Goal: Task Accomplishment & Management: Manage account settings

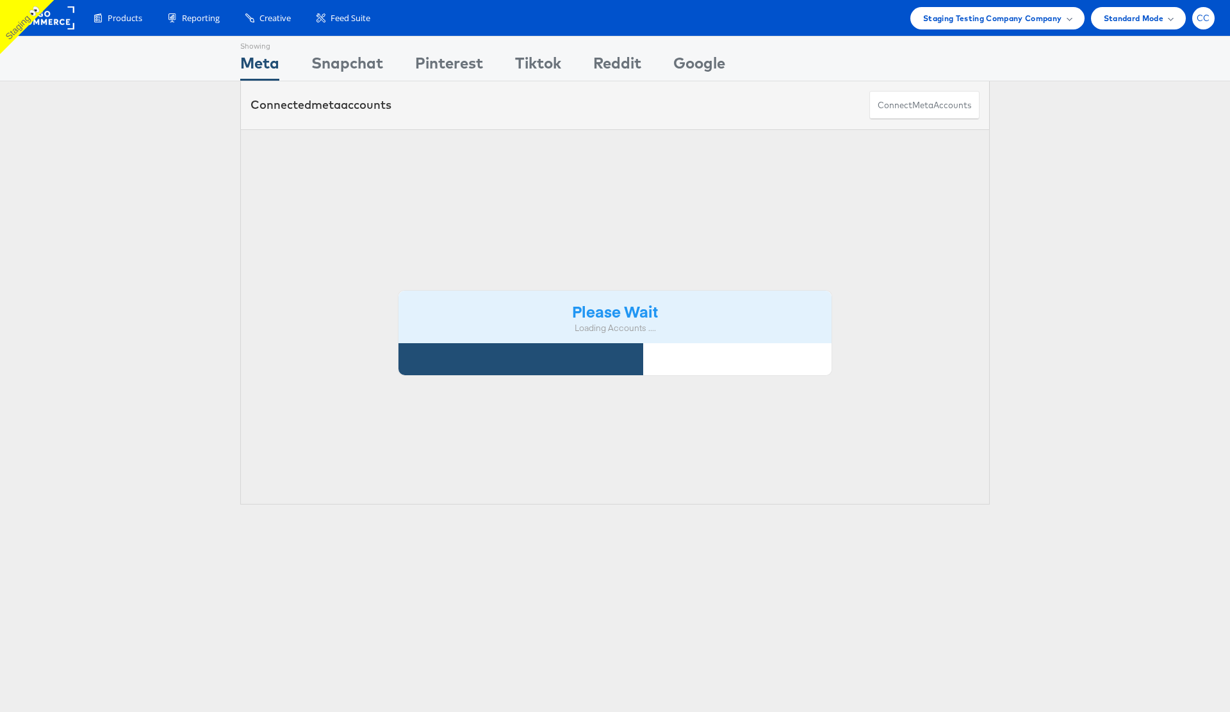
click at [1204, 18] on span "CC" at bounding box center [1203, 18] width 13 height 8
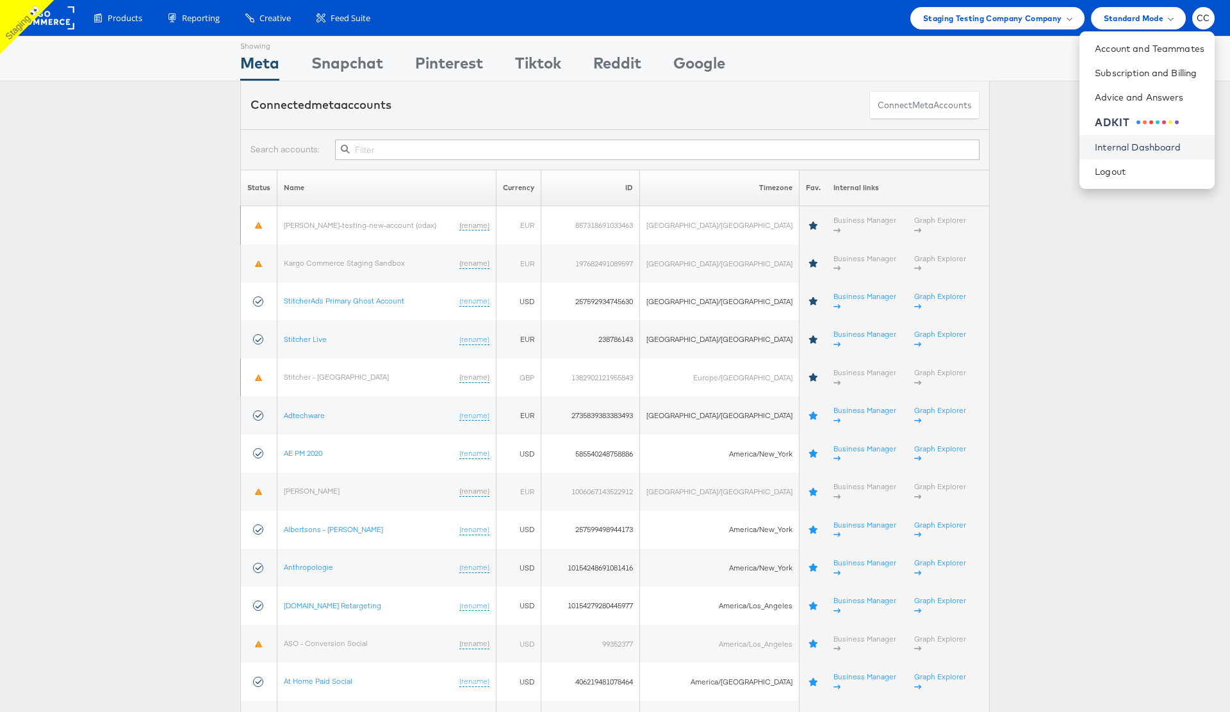
click at [1138, 146] on link "Internal Dashboard" at bounding box center [1150, 147] width 110 height 13
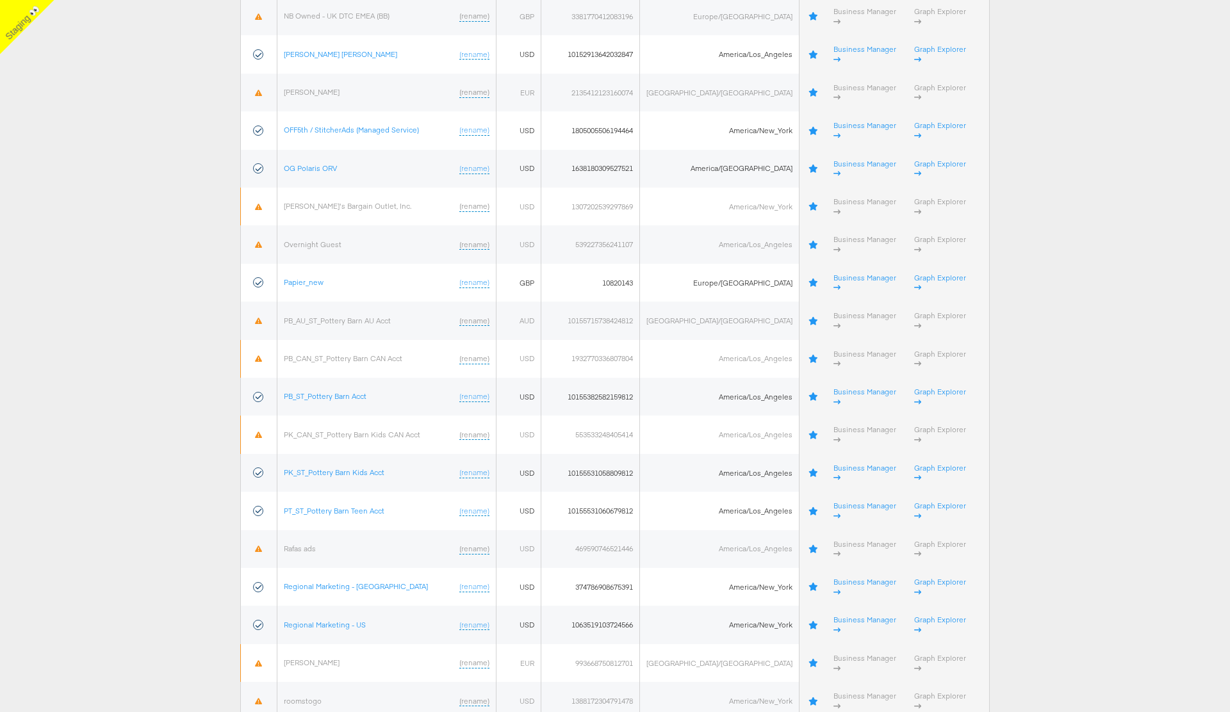
scroll to position [2989, 0]
drag, startPoint x: 378, startPoint y: 364, endPoint x: 290, endPoint y: 365, distance: 87.8
copy link "Staging Quote Accept"
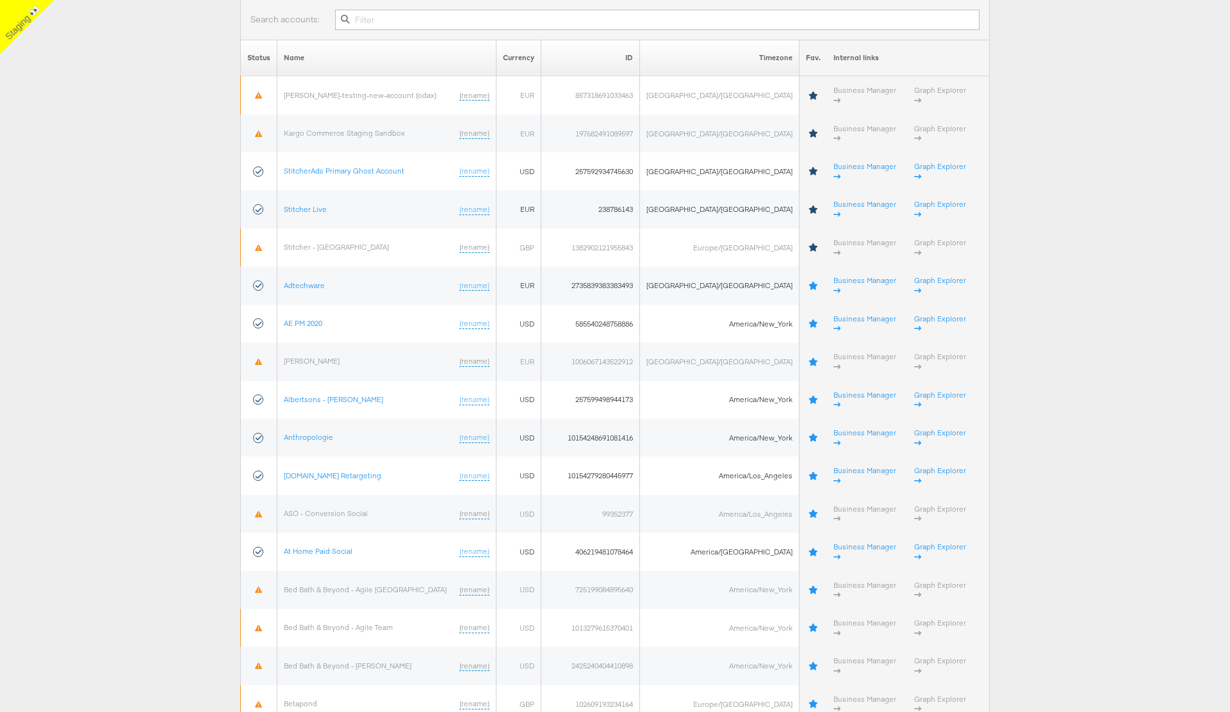
scroll to position [0, 0]
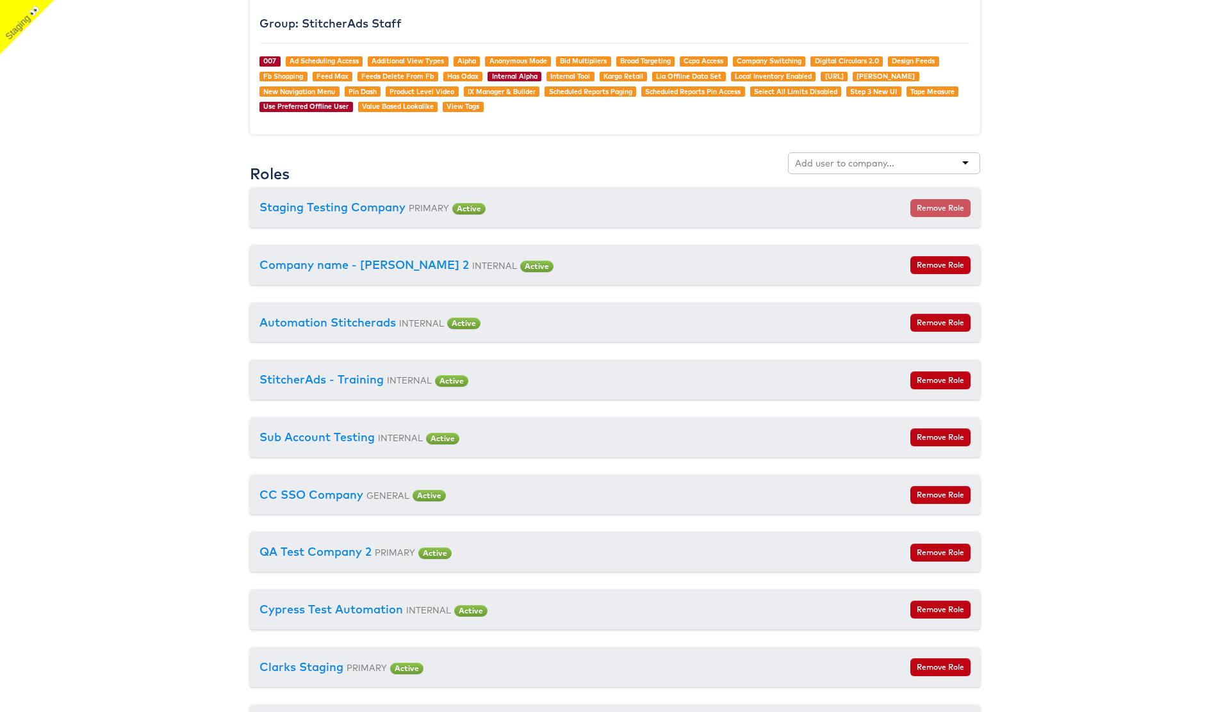
scroll to position [1606, 0]
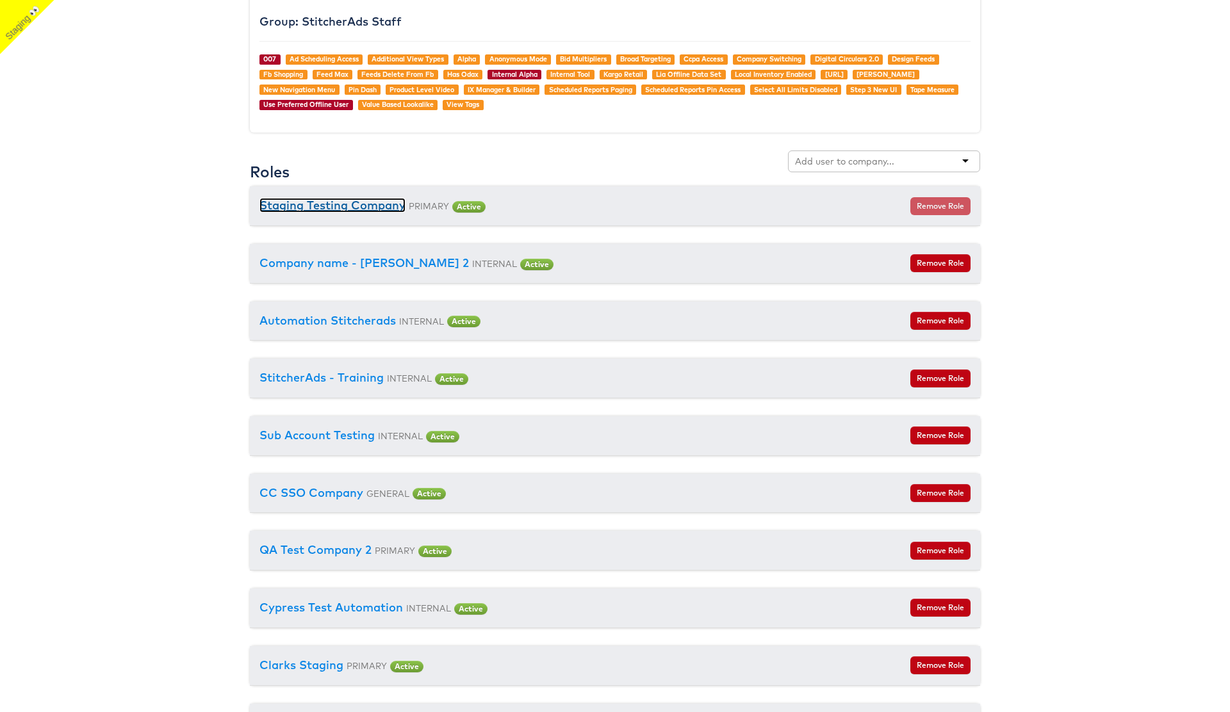
click at [354, 206] on link "Staging Testing Company" at bounding box center [332, 205] width 146 height 15
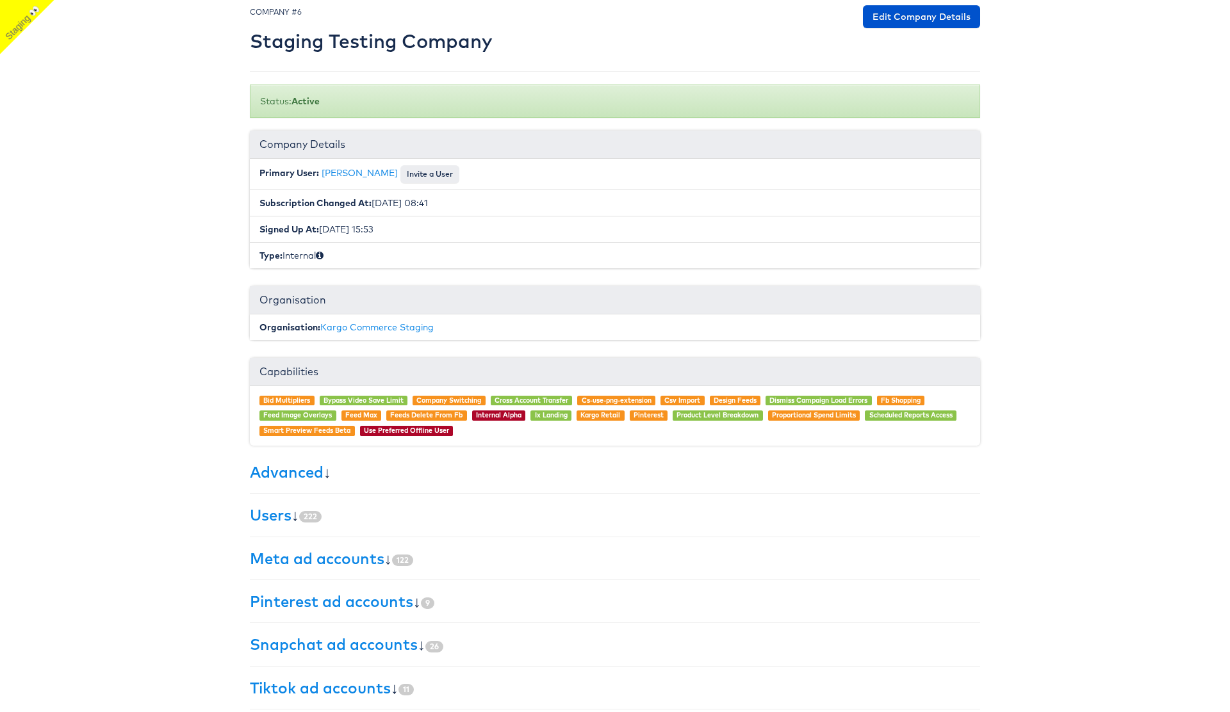
scroll to position [54, 0]
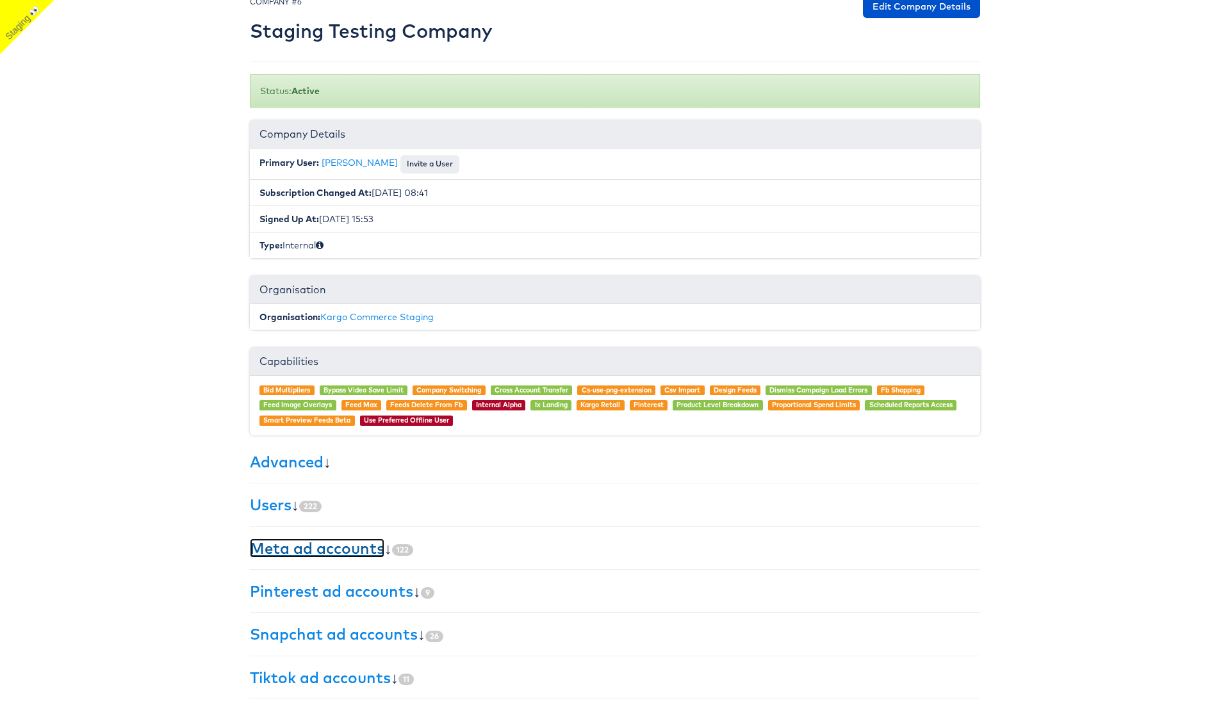
click at [326, 540] on link "Meta ad accounts" at bounding box center [317, 548] width 135 height 19
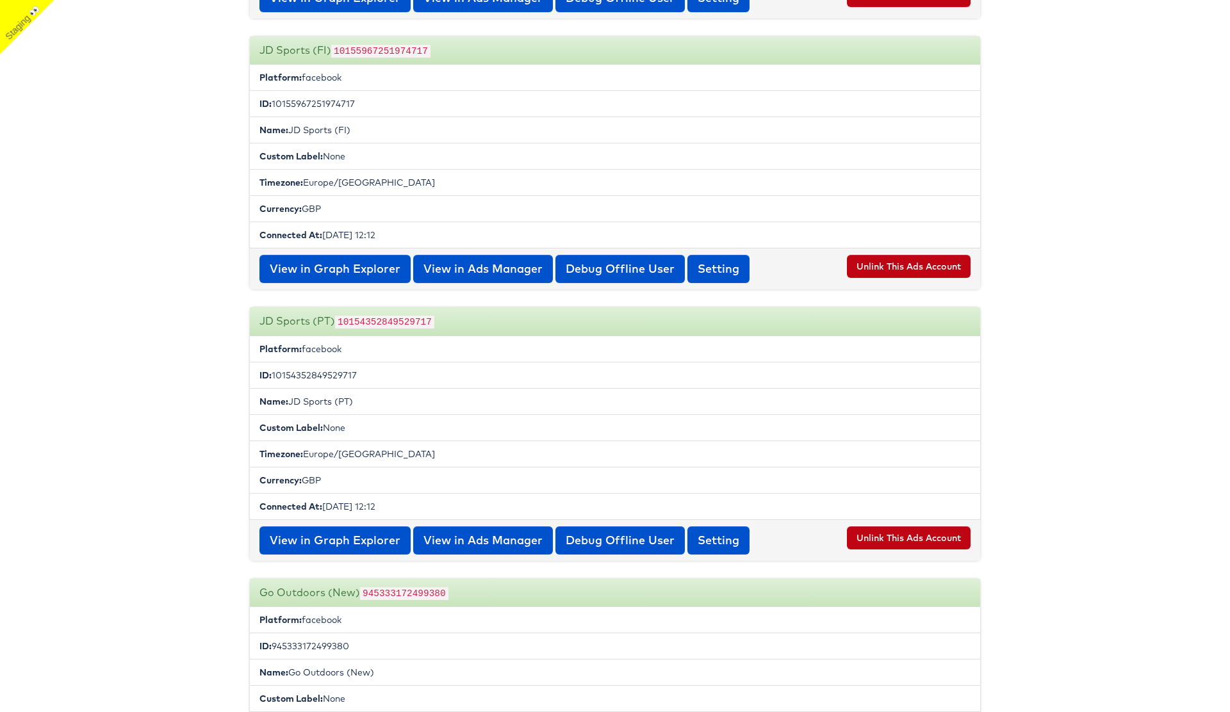
scroll to position [3275, 0]
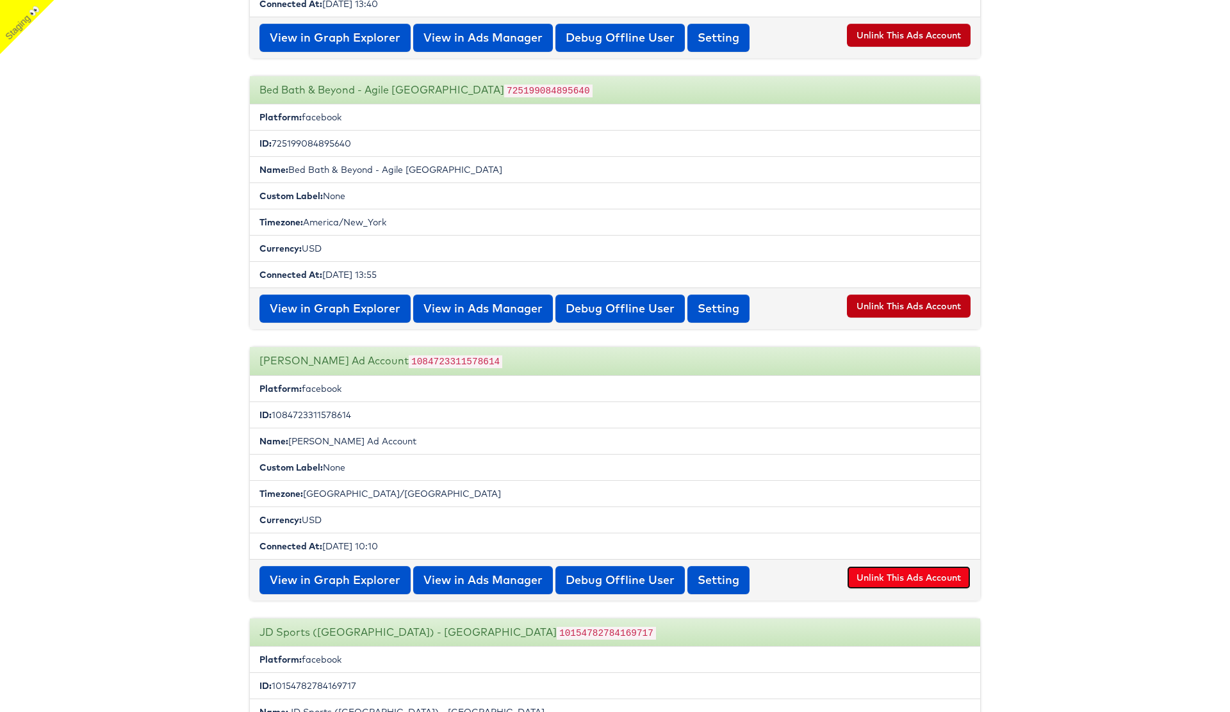
click at [905, 574] on button "Unlink This Ads Account" at bounding box center [909, 577] width 124 height 23
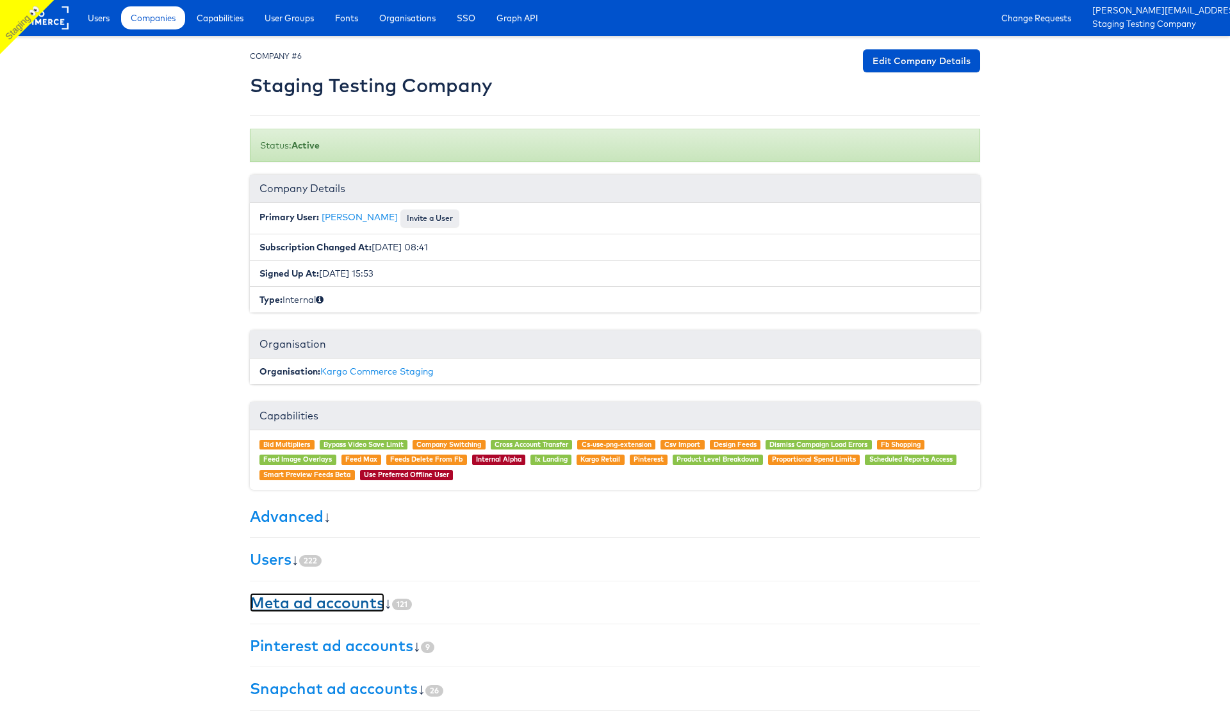
click at [353, 601] on link "Meta ad accounts" at bounding box center [317, 602] width 135 height 19
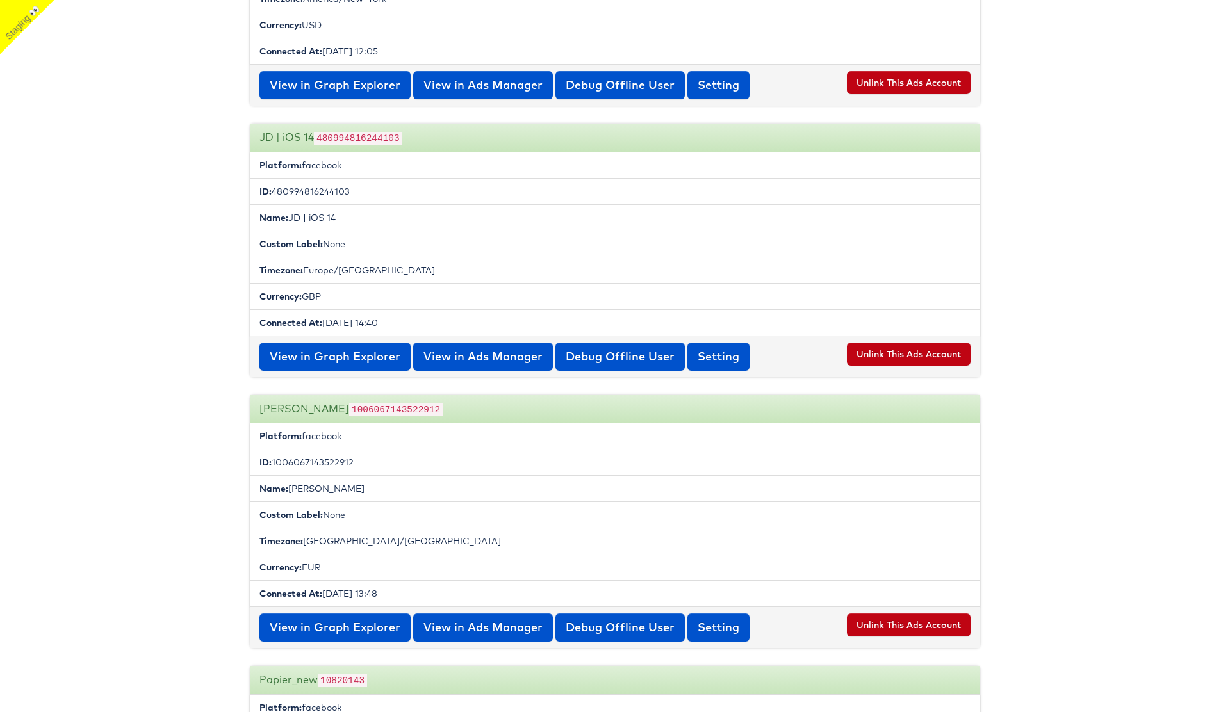
scroll to position [3004, 0]
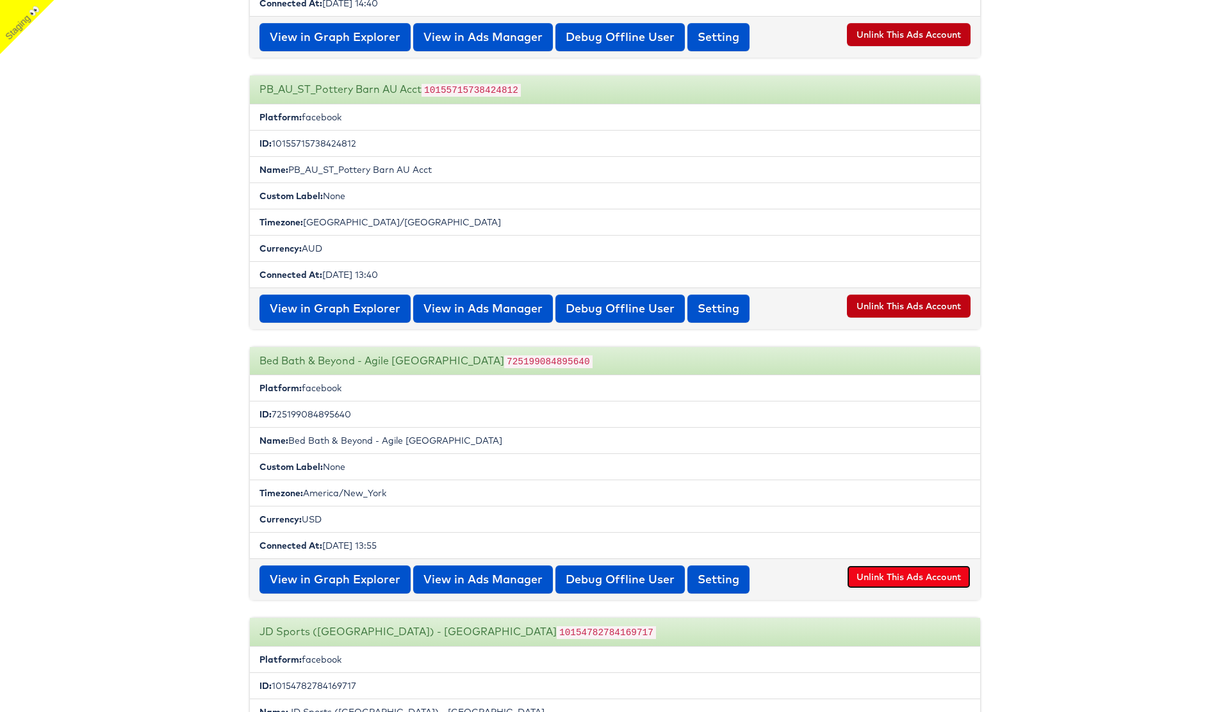
click at [901, 573] on button "Unlink This Ads Account" at bounding box center [909, 577] width 124 height 23
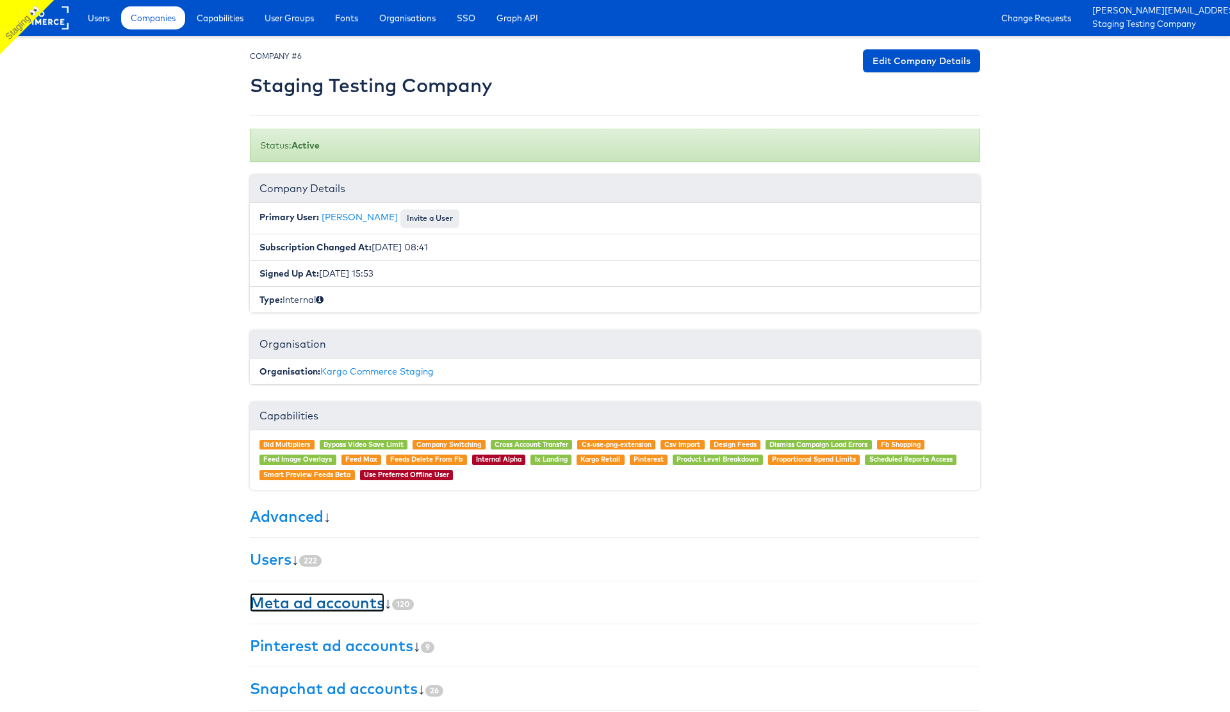
click at [364, 611] on link "Meta ad accounts" at bounding box center [317, 602] width 135 height 19
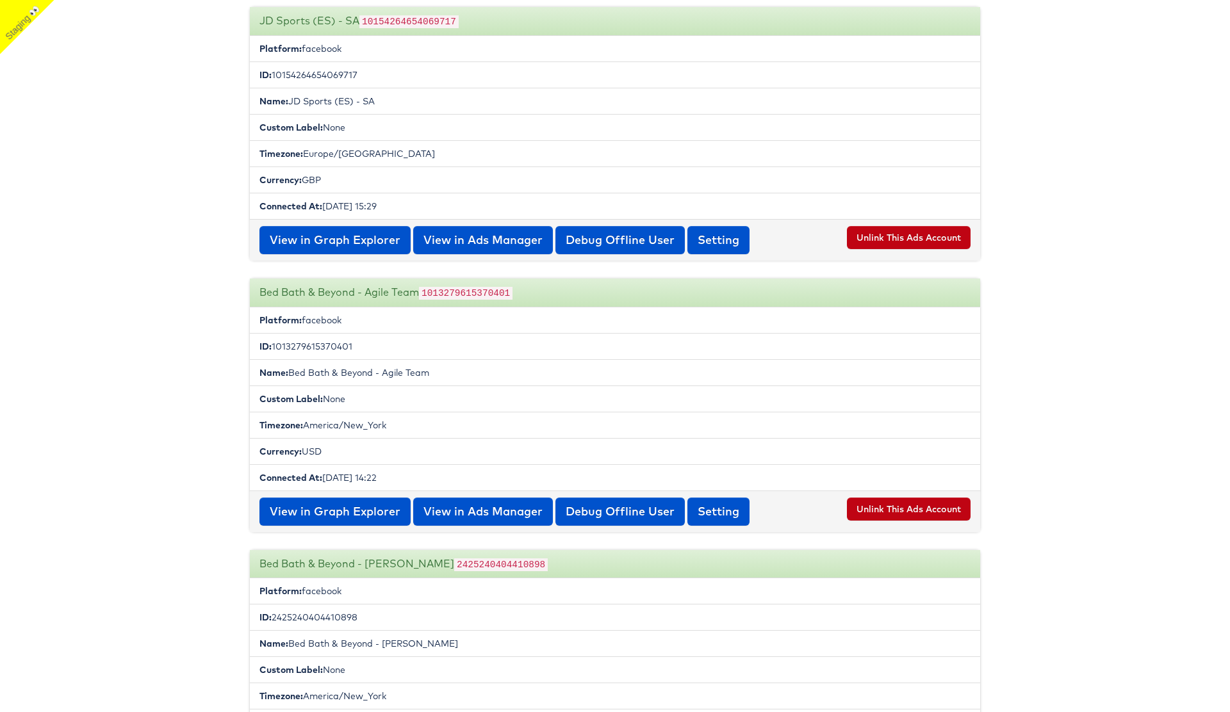
scroll to position [9331, 0]
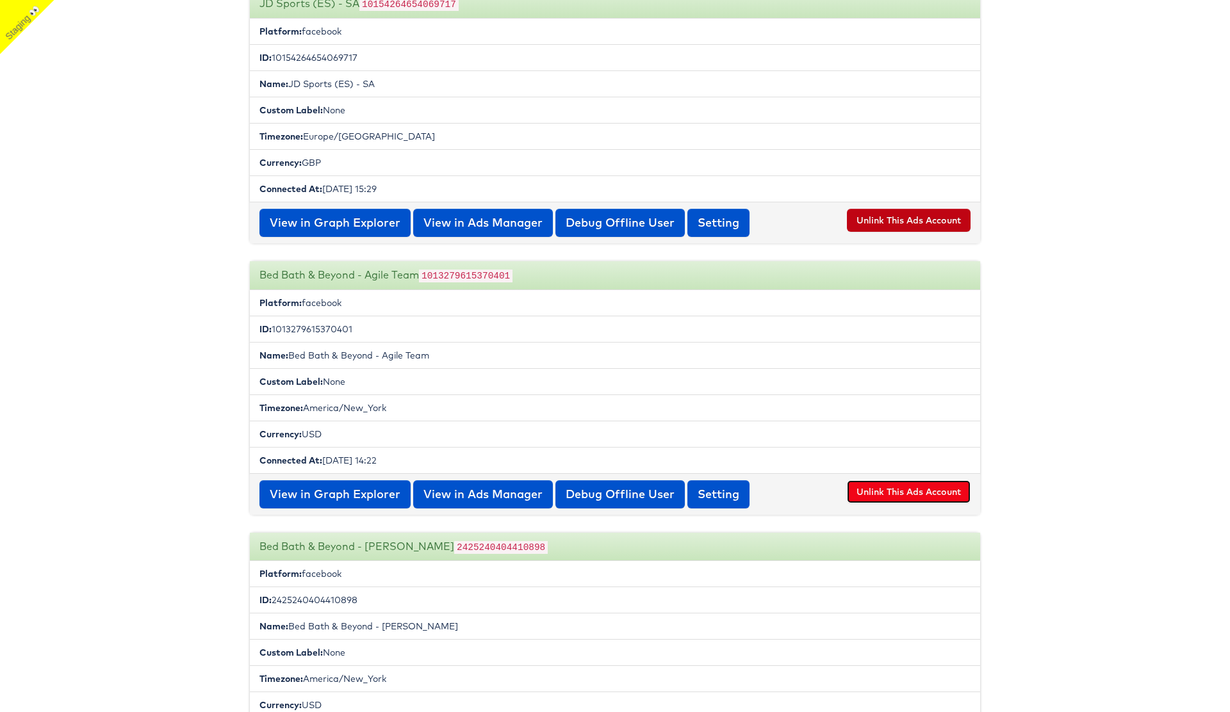
click at [904, 480] on button "Unlink This Ads Account" at bounding box center [909, 491] width 124 height 23
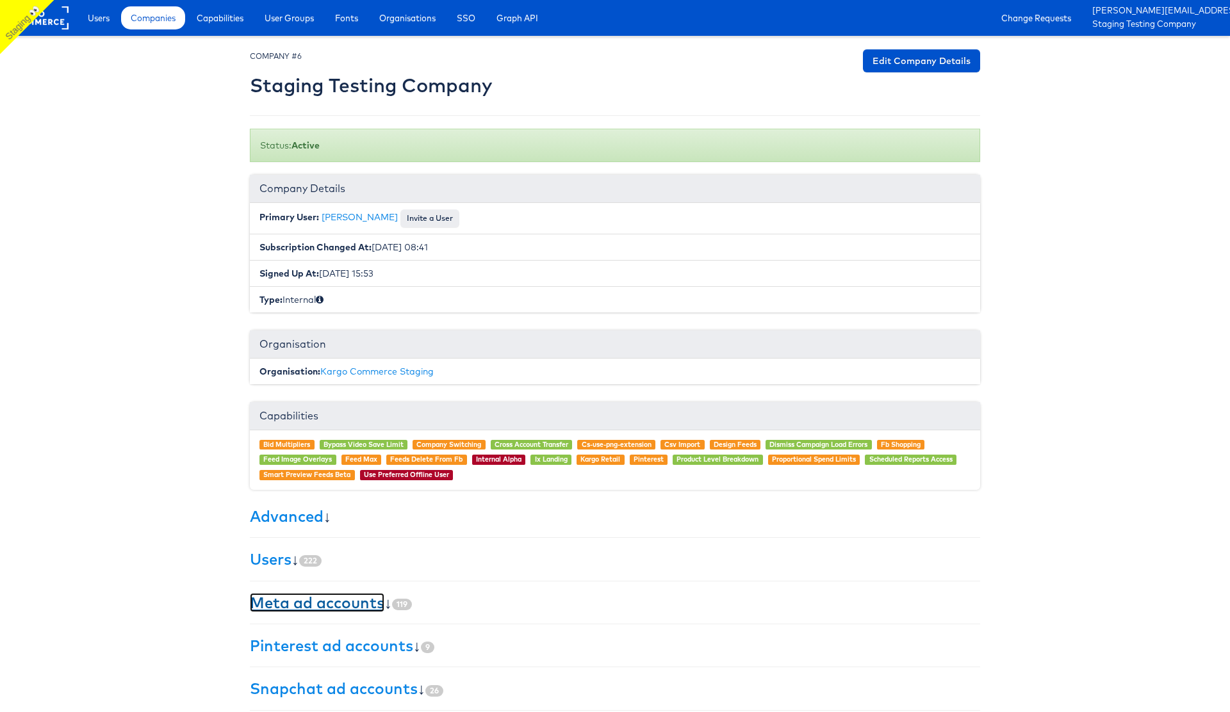
click at [354, 600] on link "Meta ad accounts" at bounding box center [317, 602] width 135 height 19
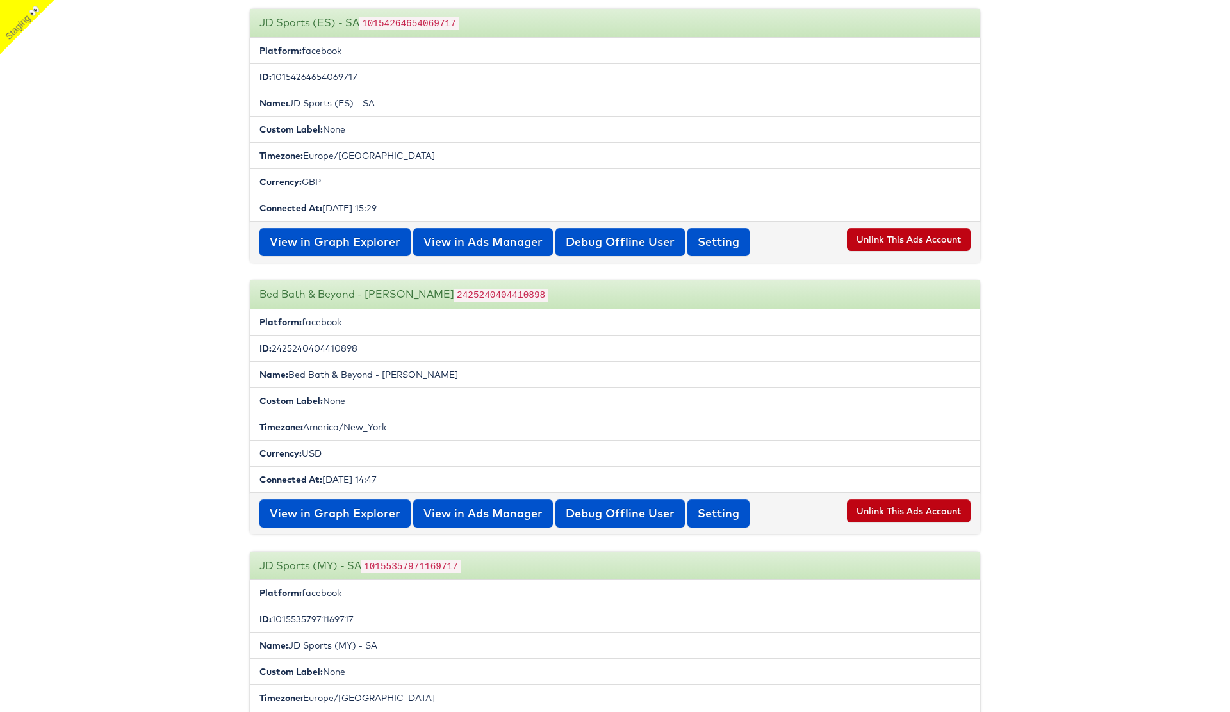
scroll to position [9356, 0]
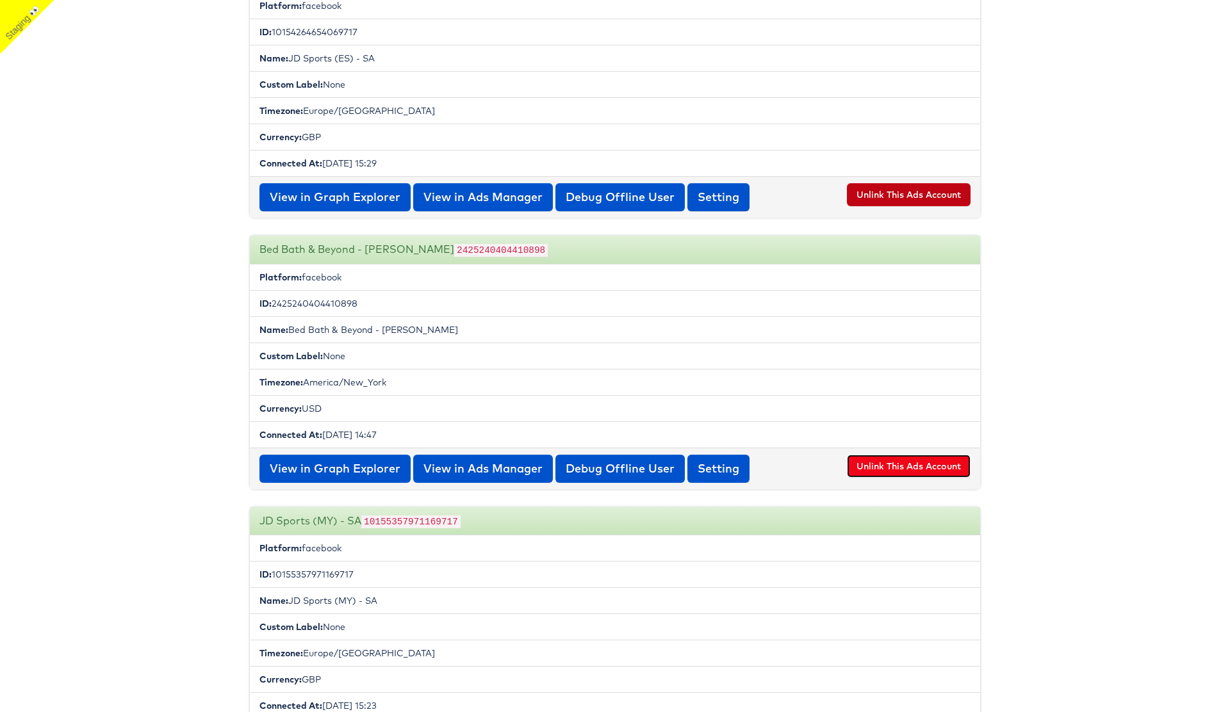
click at [893, 458] on button "Unlink This Ads Account" at bounding box center [909, 466] width 124 height 23
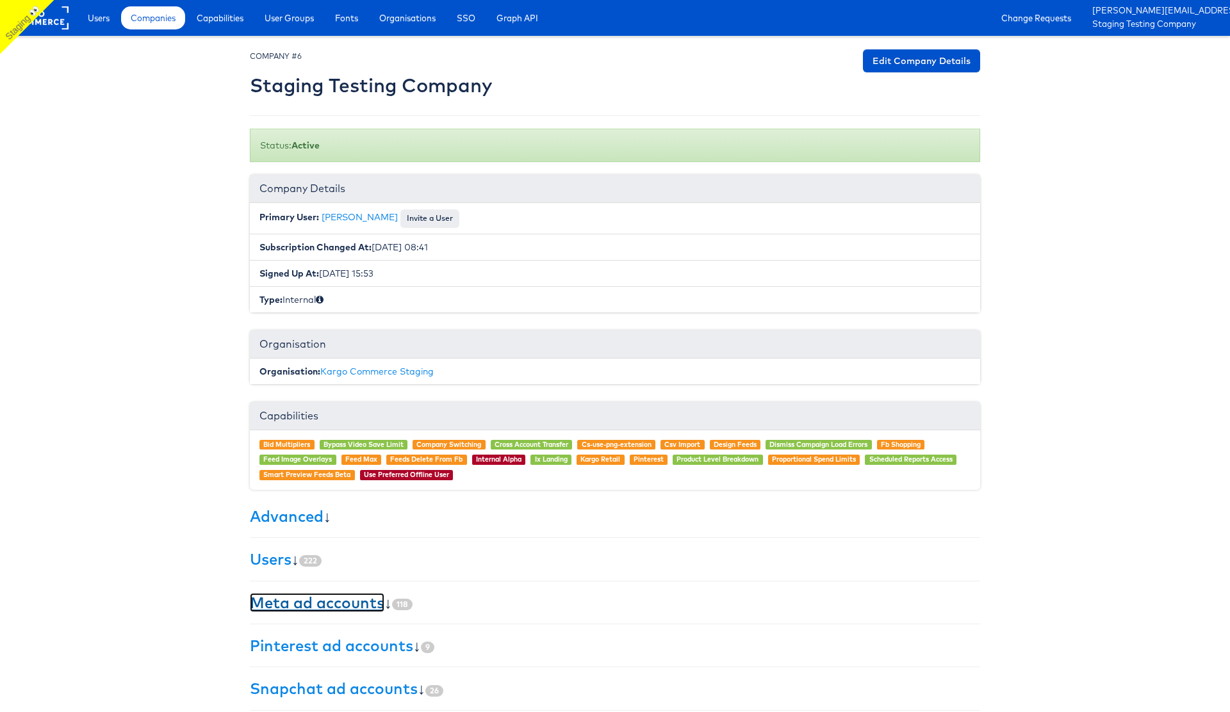
click at [321, 606] on link "Meta ad accounts" at bounding box center [317, 602] width 135 height 19
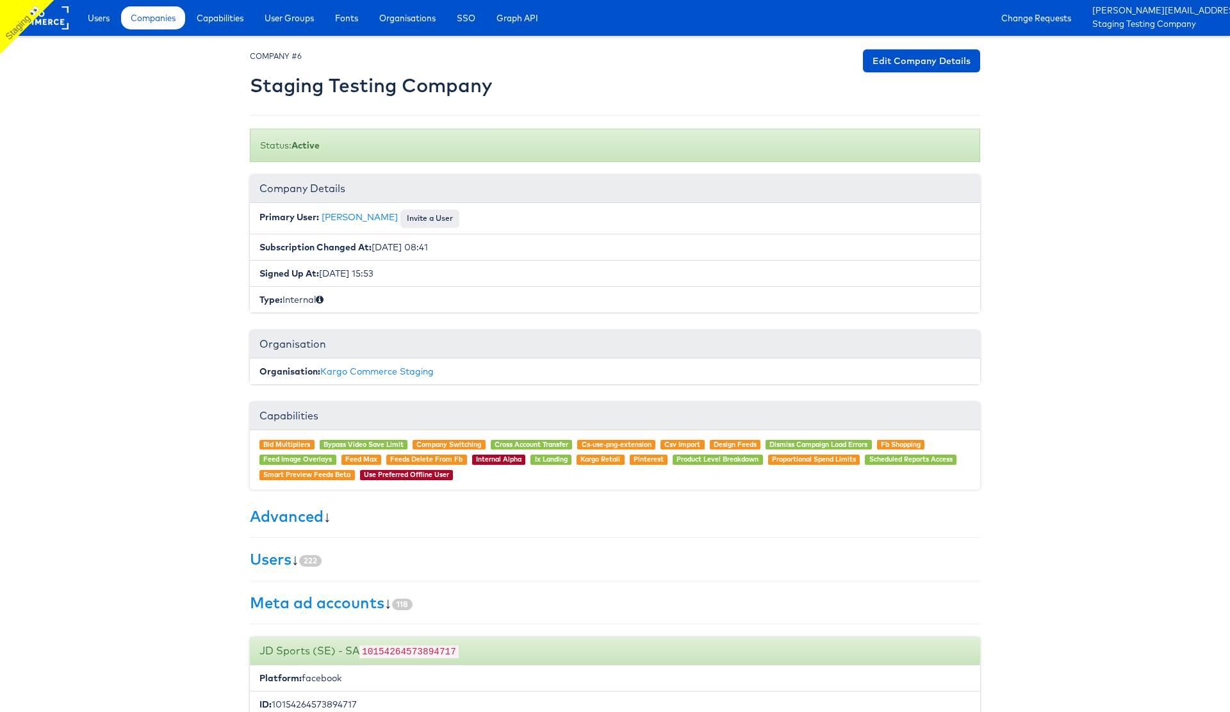
scroll to position [2191, 0]
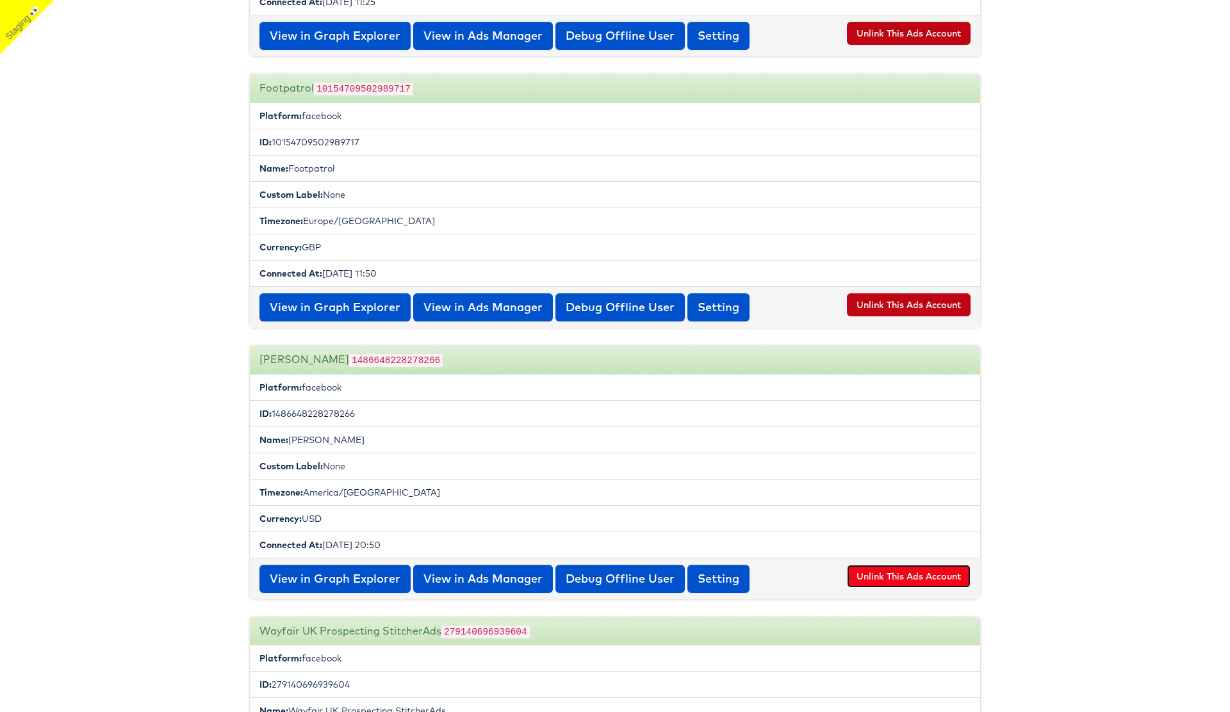
click at [903, 571] on button "Unlink This Ads Account" at bounding box center [909, 576] width 124 height 23
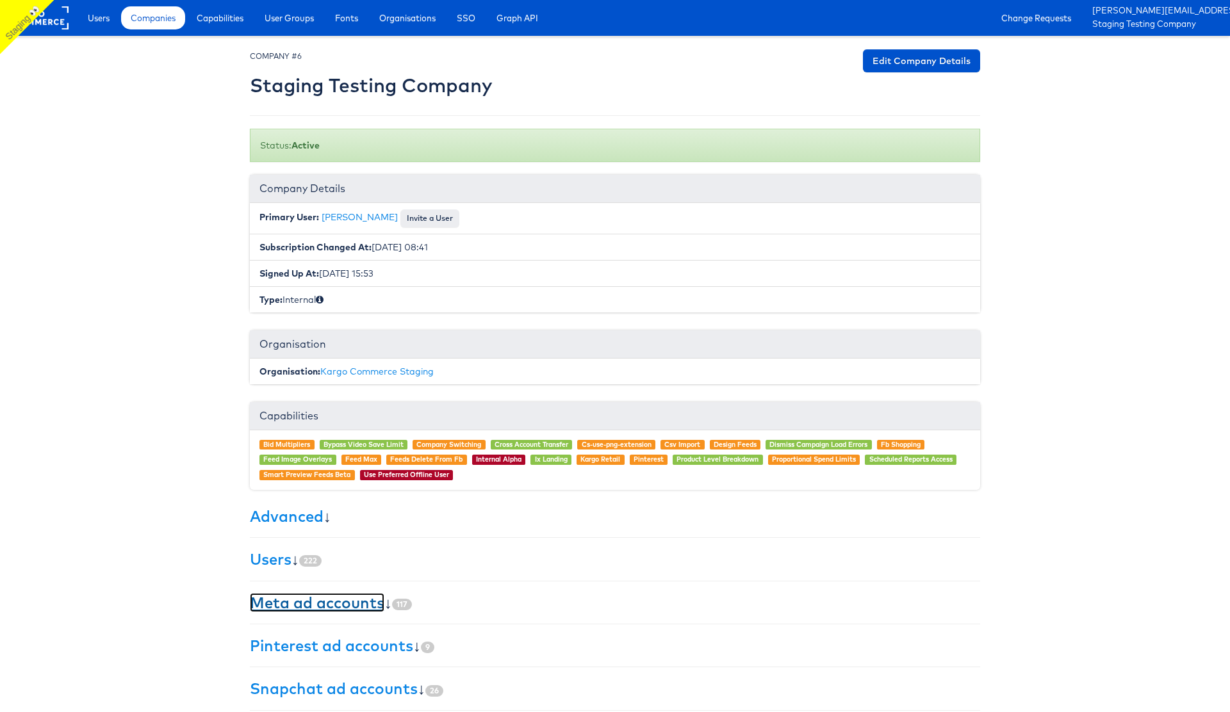
click at [329, 604] on link "Meta ad accounts" at bounding box center [317, 602] width 135 height 19
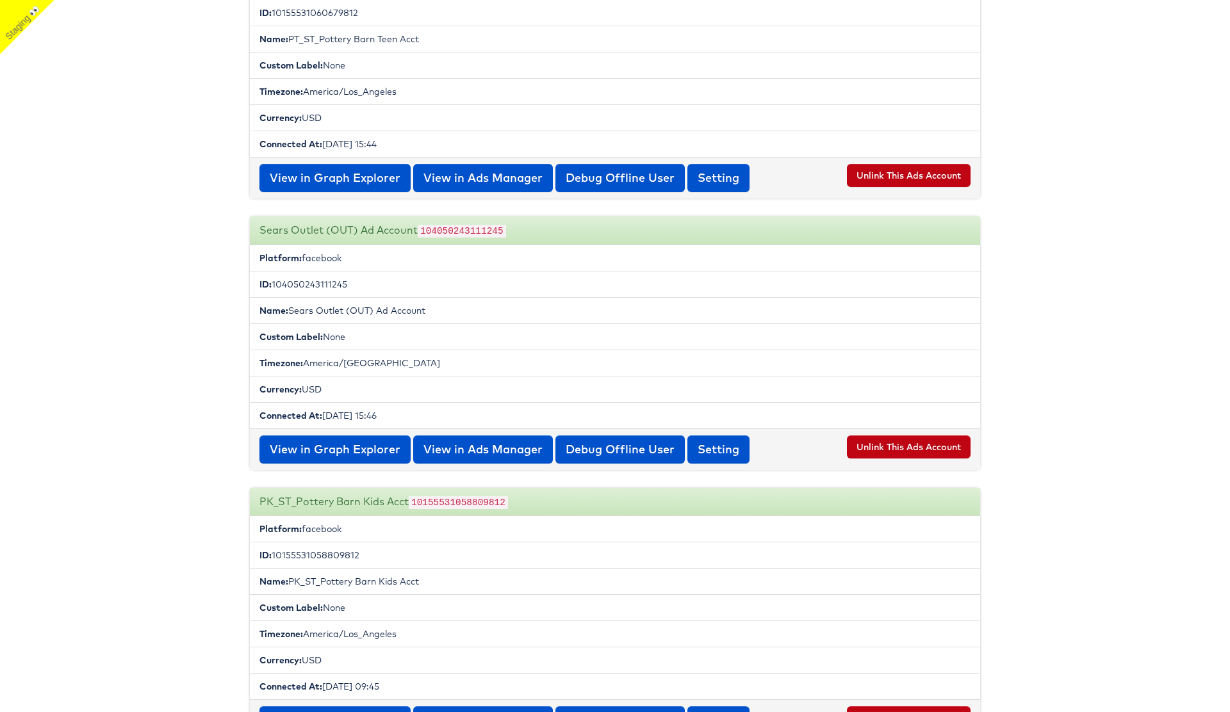
scroll to position [13026, 0]
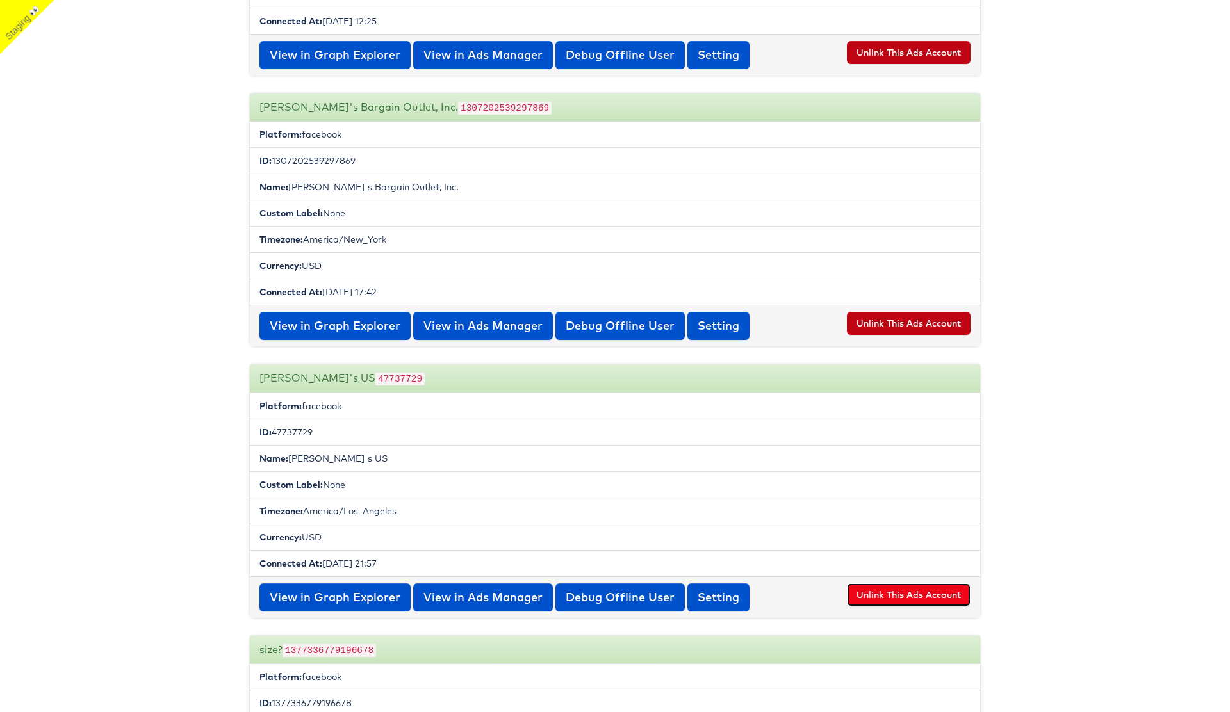
click at [912, 584] on button "Unlink This Ads Account" at bounding box center [909, 595] width 124 height 23
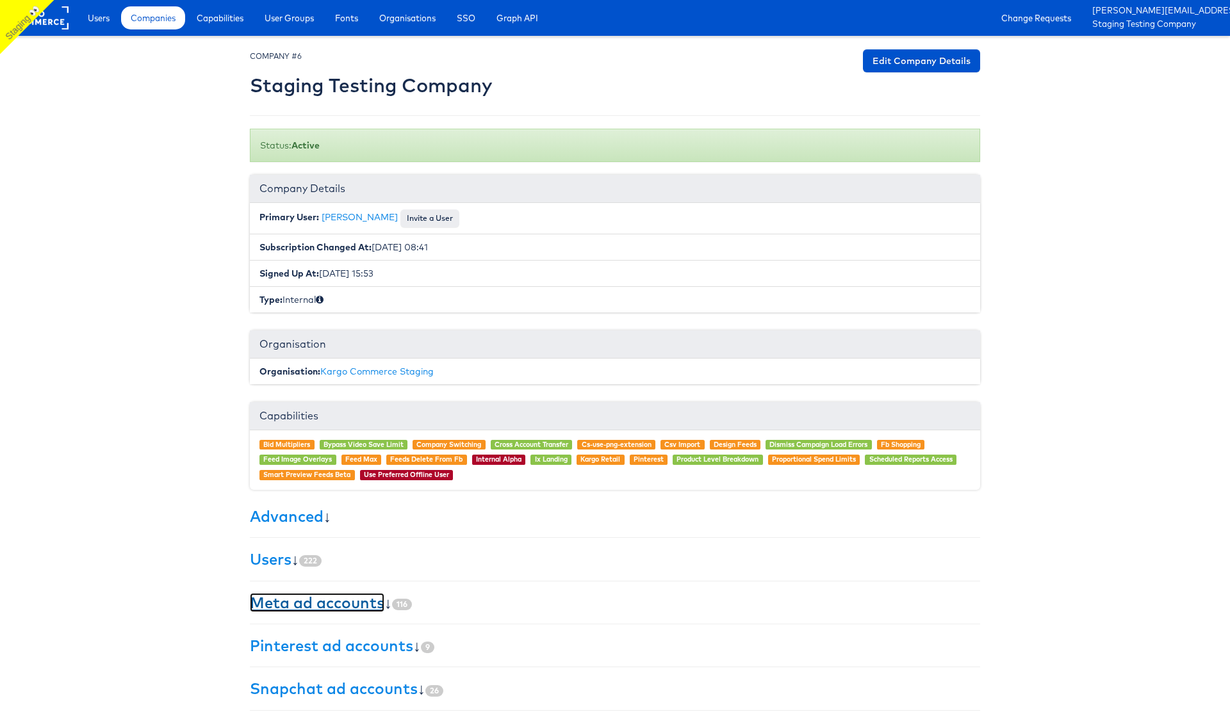
click at [335, 603] on link "Meta ad accounts" at bounding box center [317, 602] width 135 height 19
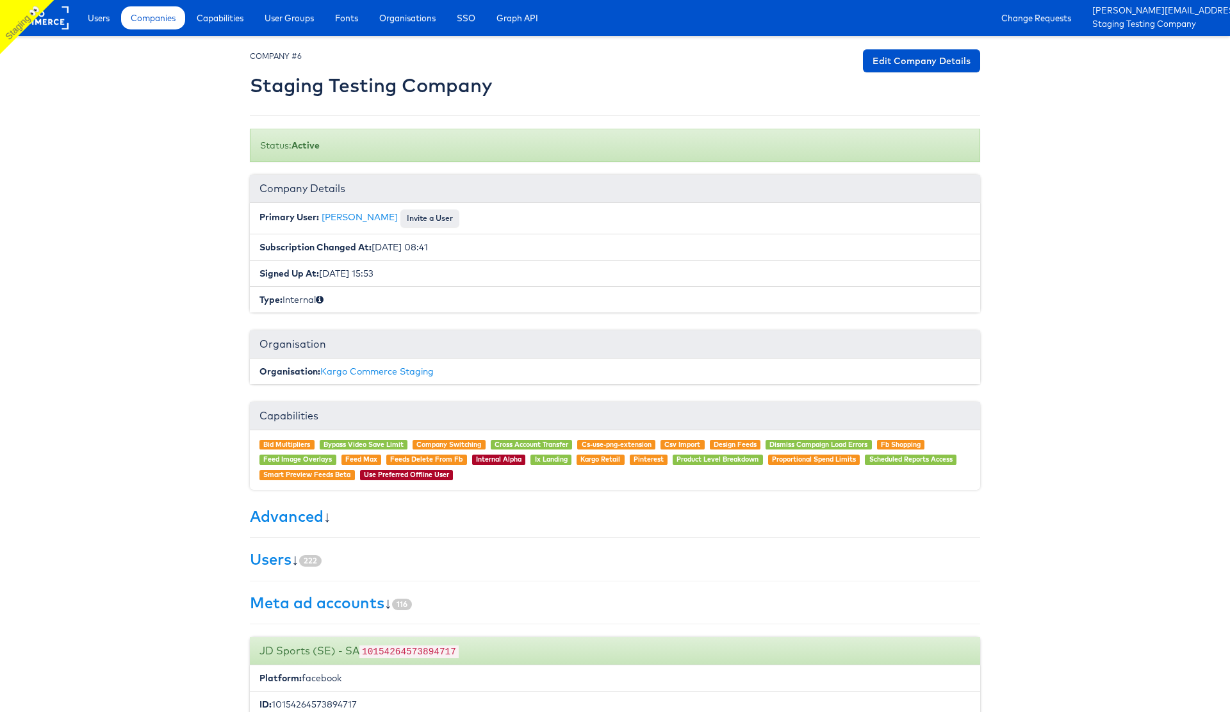
scroll to position [24132, 0]
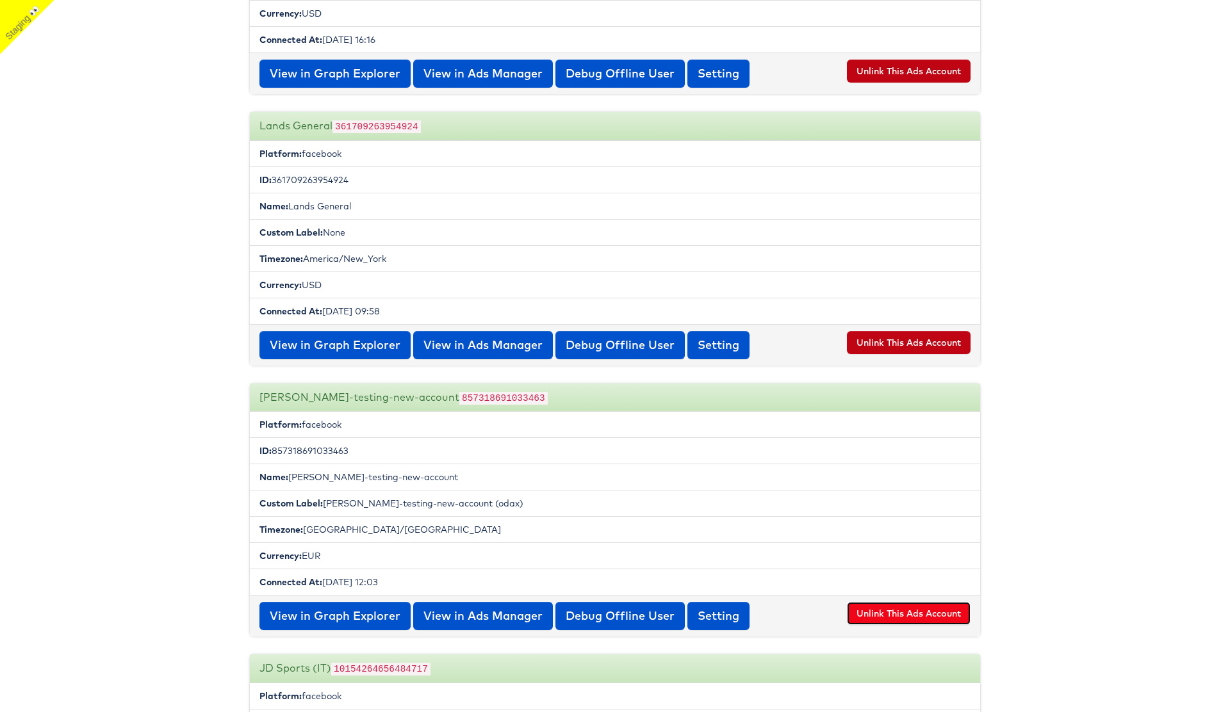
click button "Unlink This Ads Account"
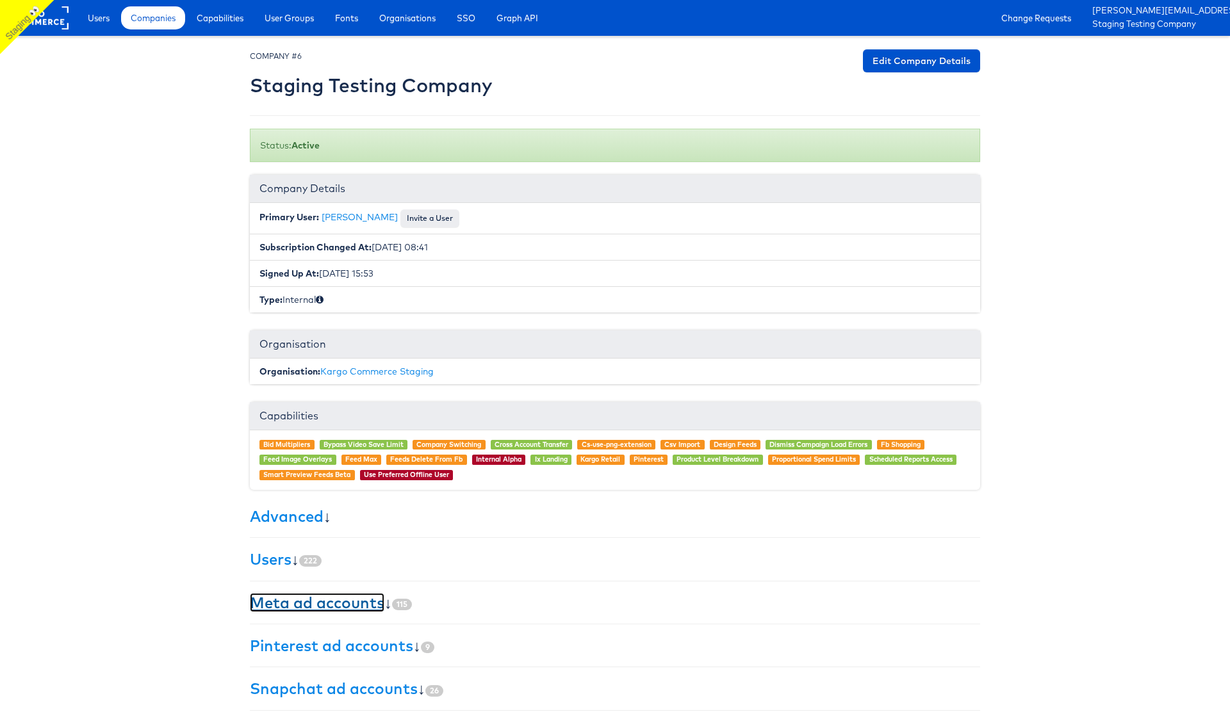
click at [313, 605] on link "Meta ad accounts" at bounding box center [317, 602] width 135 height 19
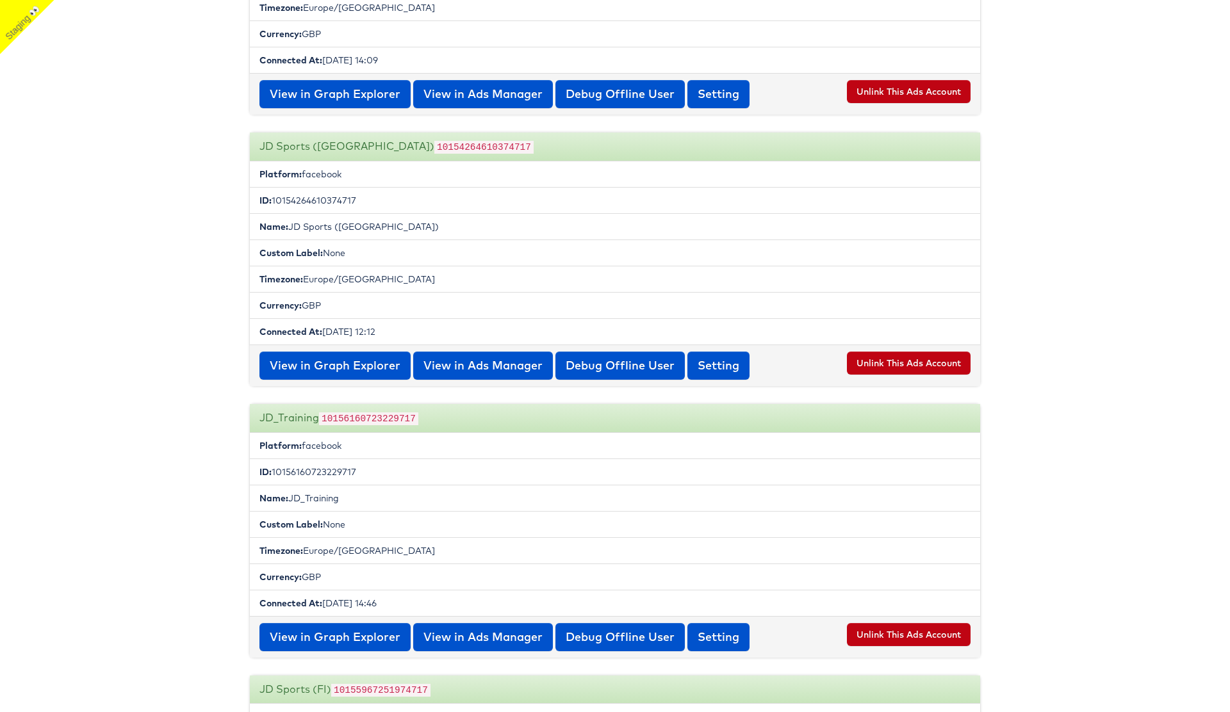
scroll to position [10588, 0]
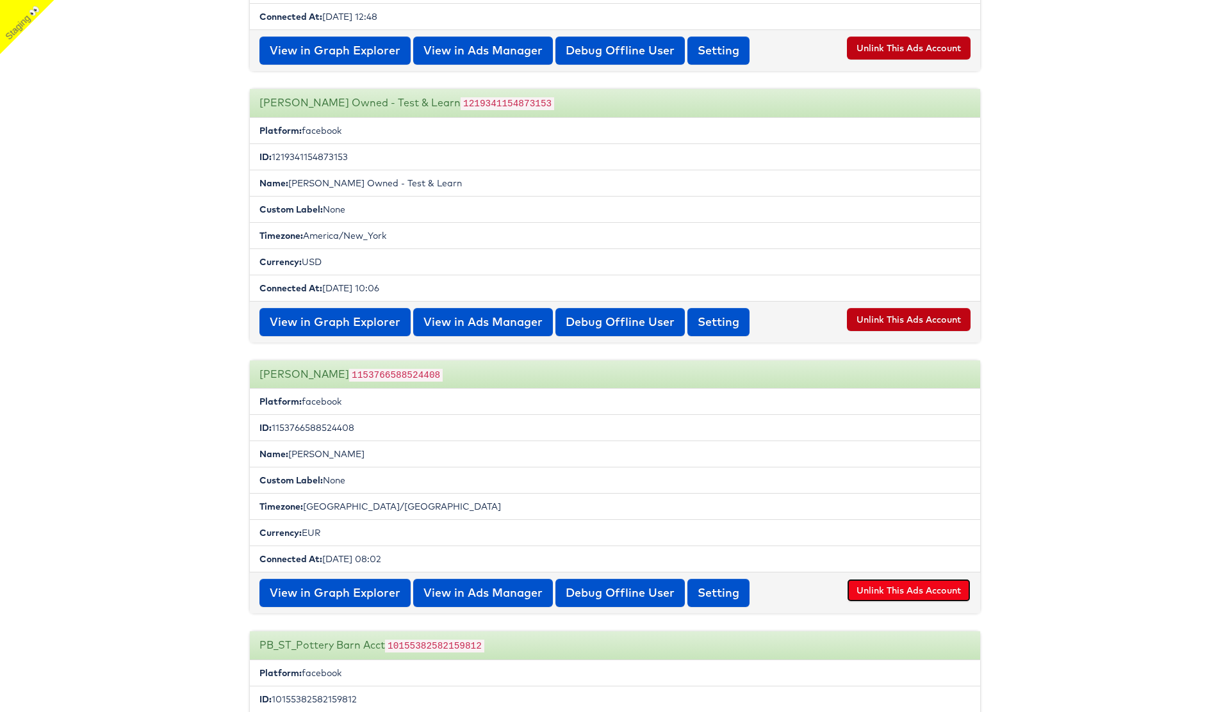
click at [900, 579] on button "Unlink This Ads Account" at bounding box center [909, 590] width 124 height 23
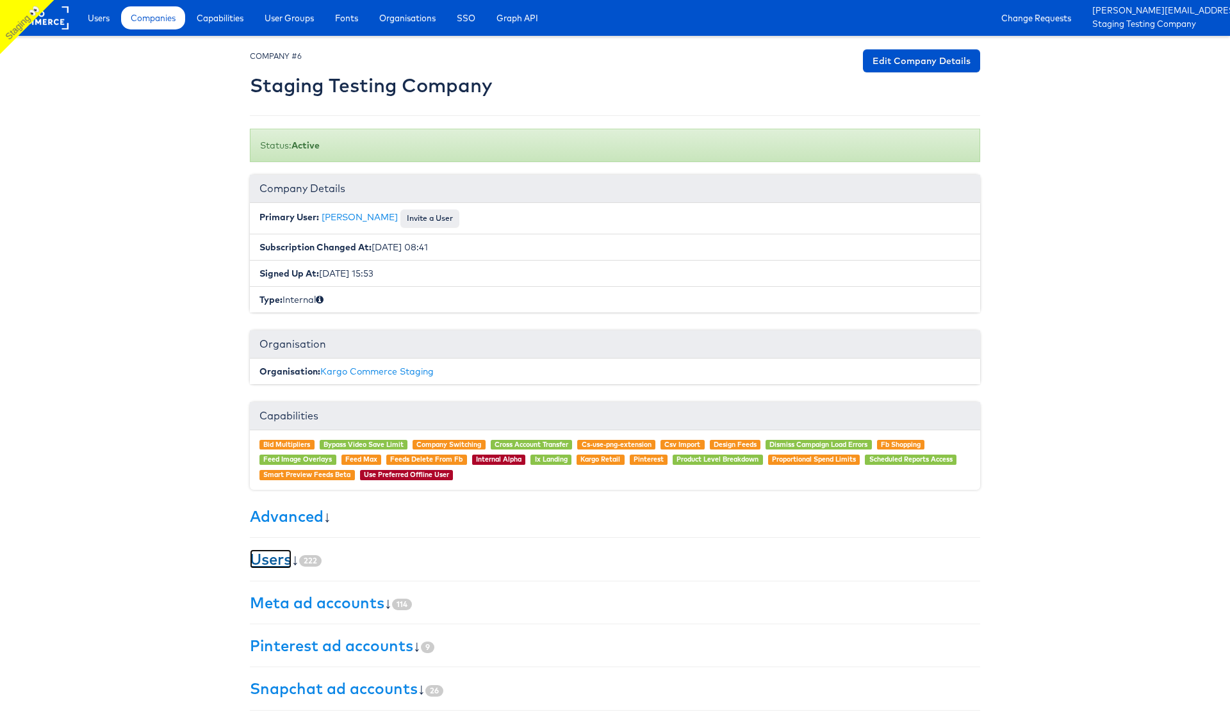
click at [281, 561] on link "Users" at bounding box center [271, 559] width 42 height 19
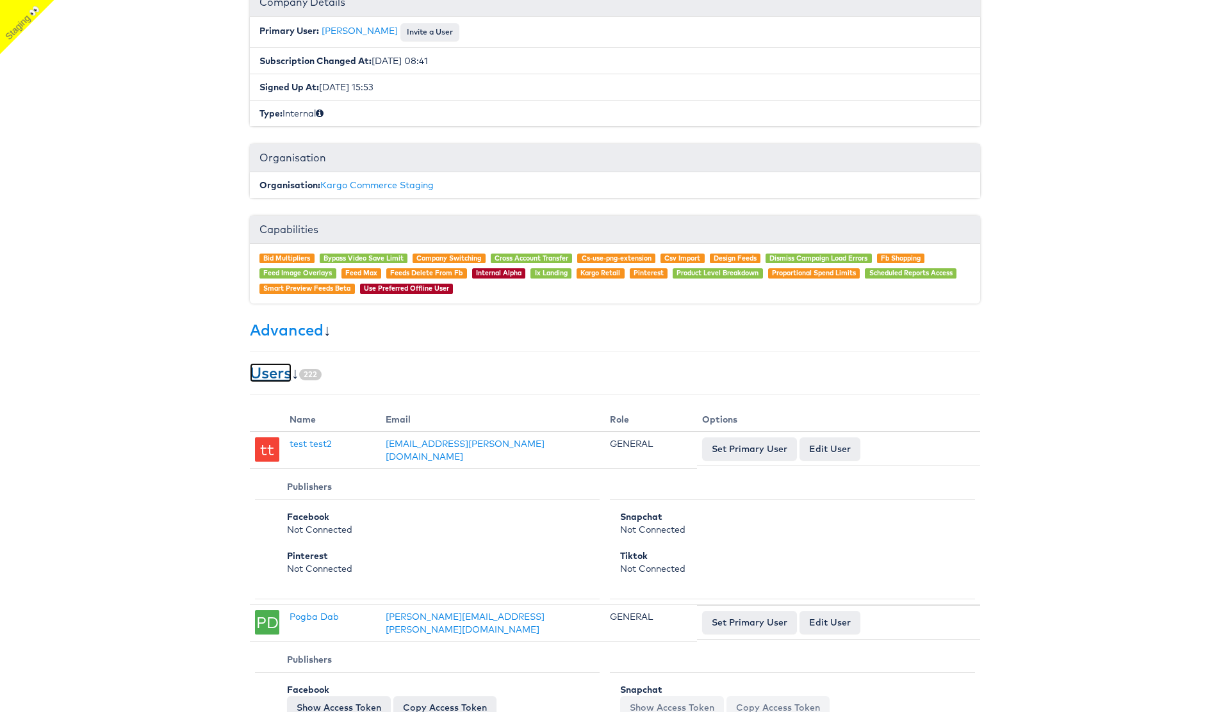
click at [280, 379] on link "Users" at bounding box center [271, 372] width 42 height 19
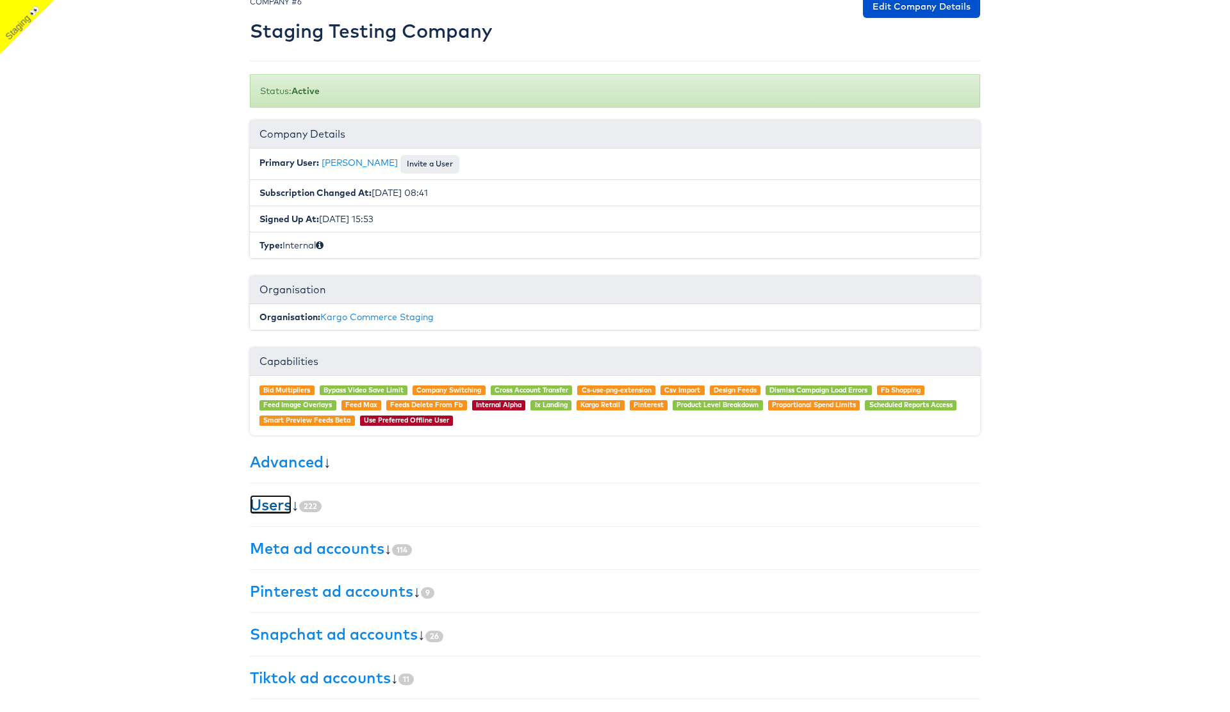
scroll to position [54, 0]
click at [352, 550] on link "Meta ad accounts" at bounding box center [317, 548] width 135 height 19
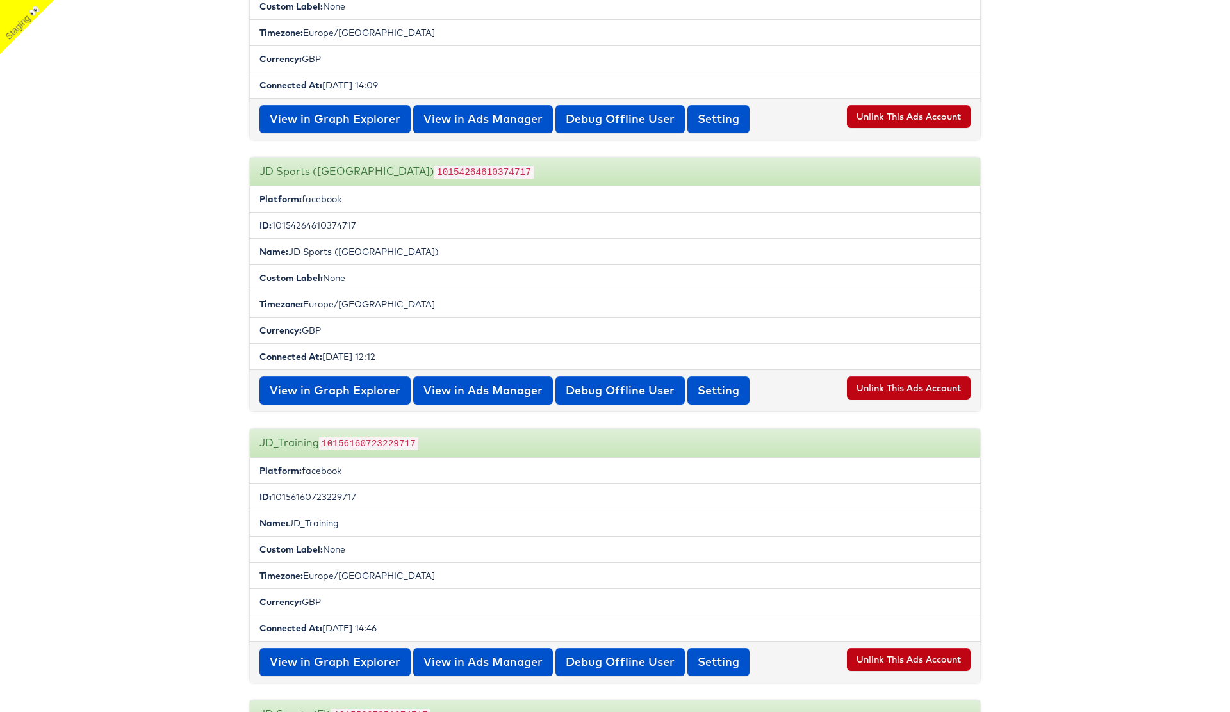
scroll to position [7338, 0]
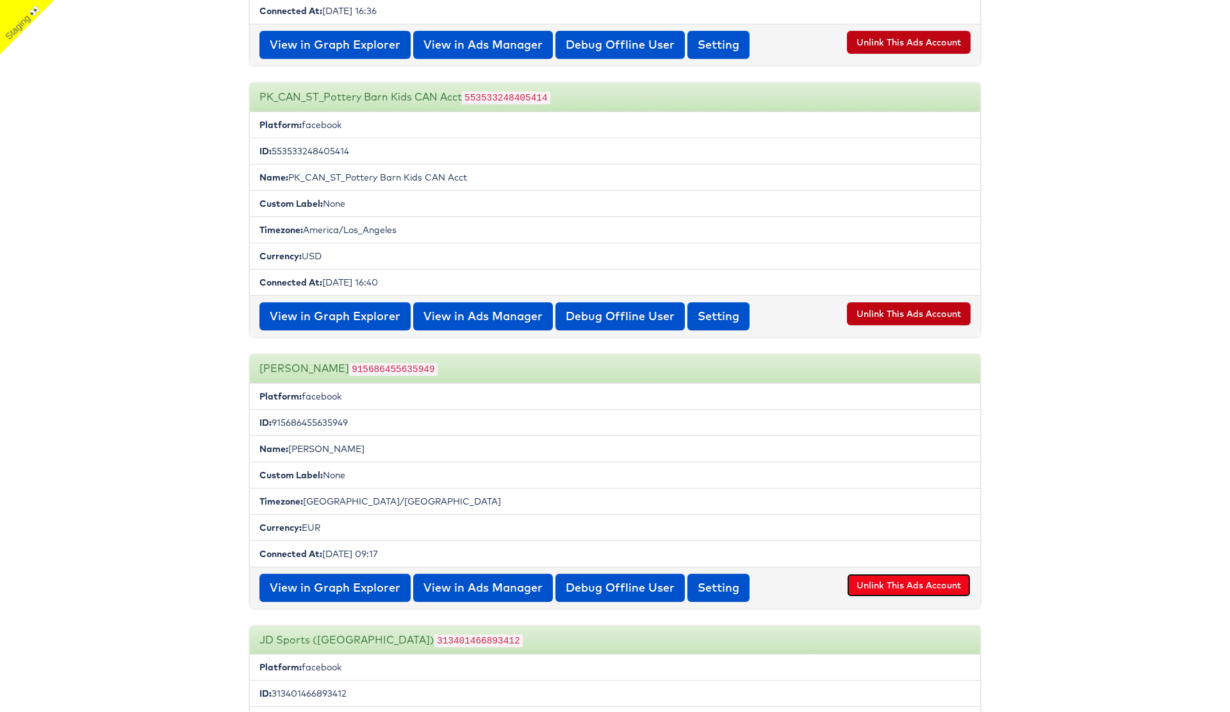
click at [904, 575] on button "Unlink This Ads Account" at bounding box center [909, 585] width 124 height 23
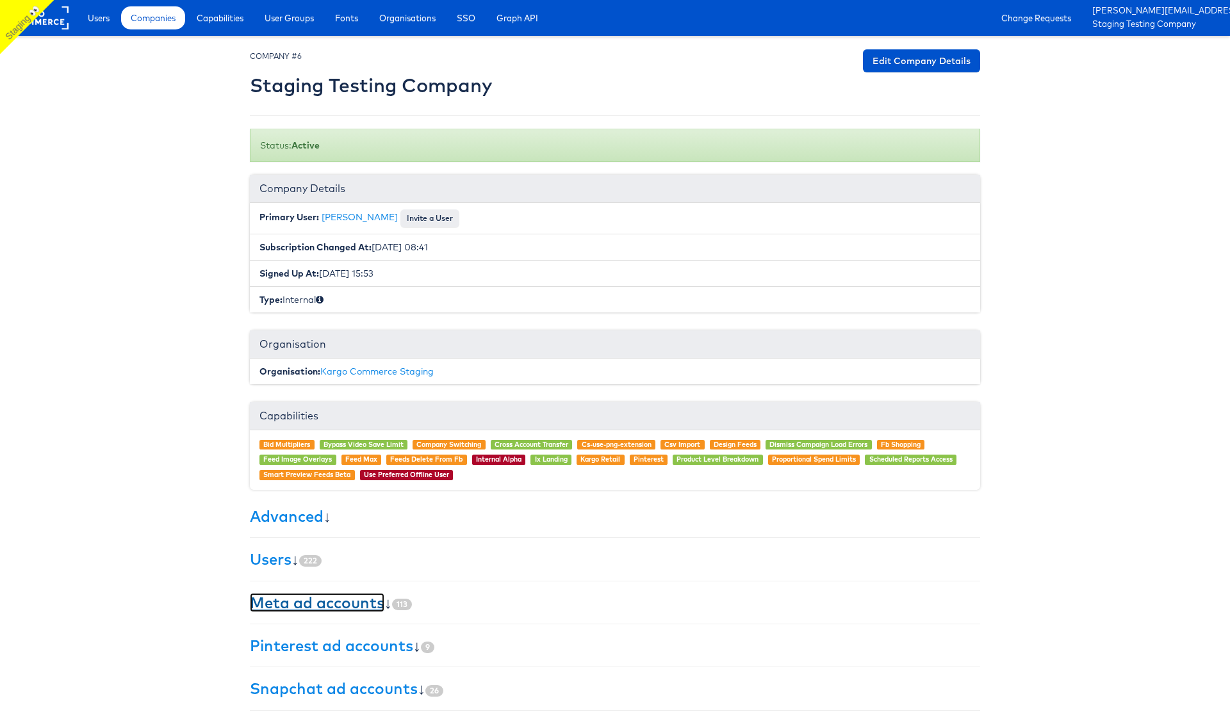
click at [332, 603] on link "Meta ad accounts" at bounding box center [317, 602] width 135 height 19
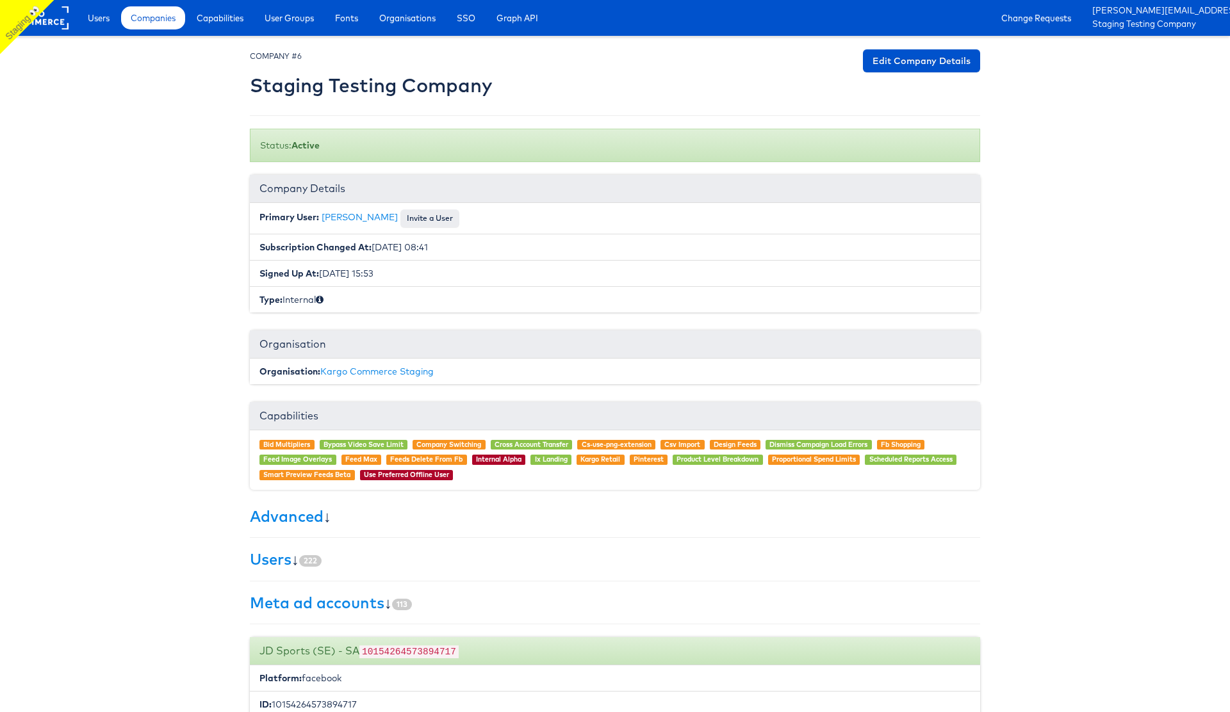
scroll to position [24403, 0]
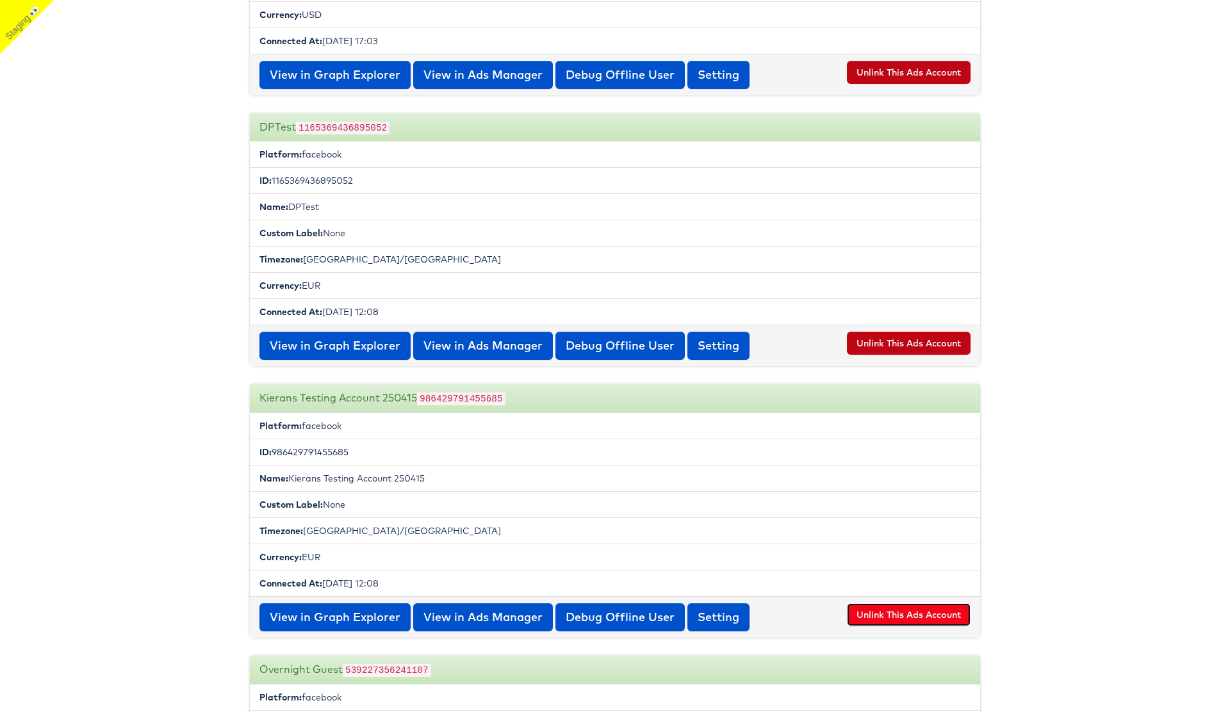
click at [909, 603] on button "Unlink This Ads Account" at bounding box center [909, 614] width 124 height 23
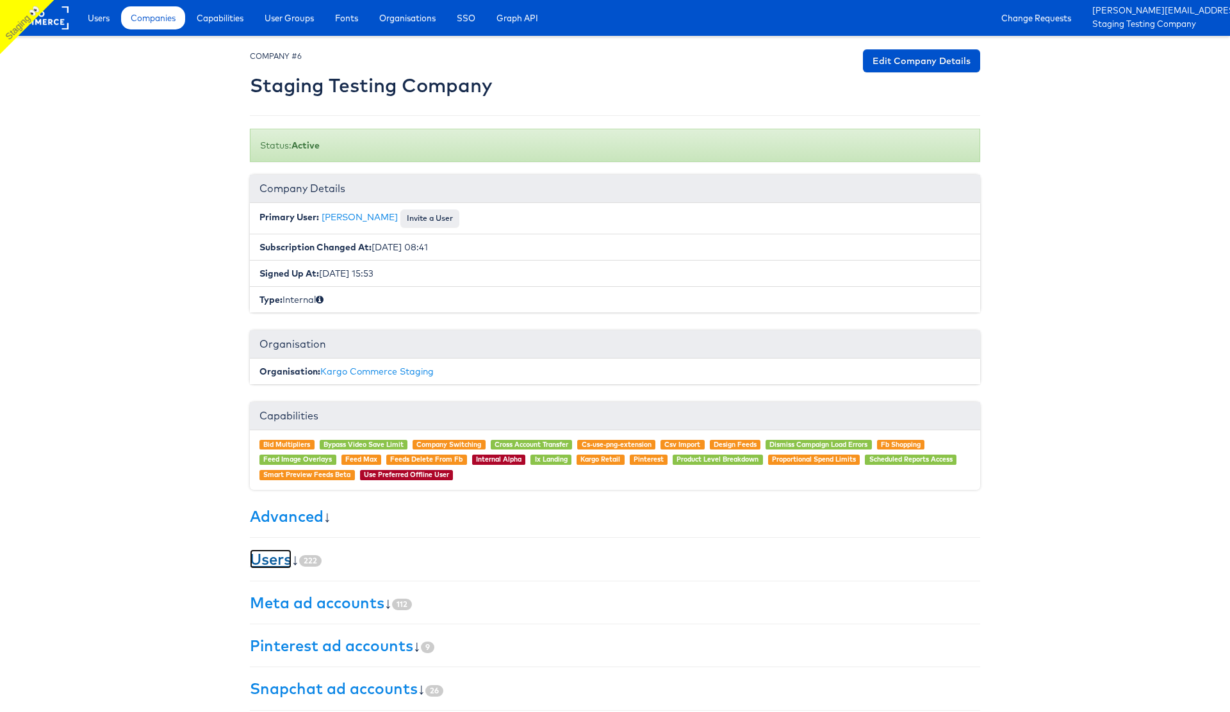
click at [278, 561] on link "Users" at bounding box center [271, 559] width 42 height 19
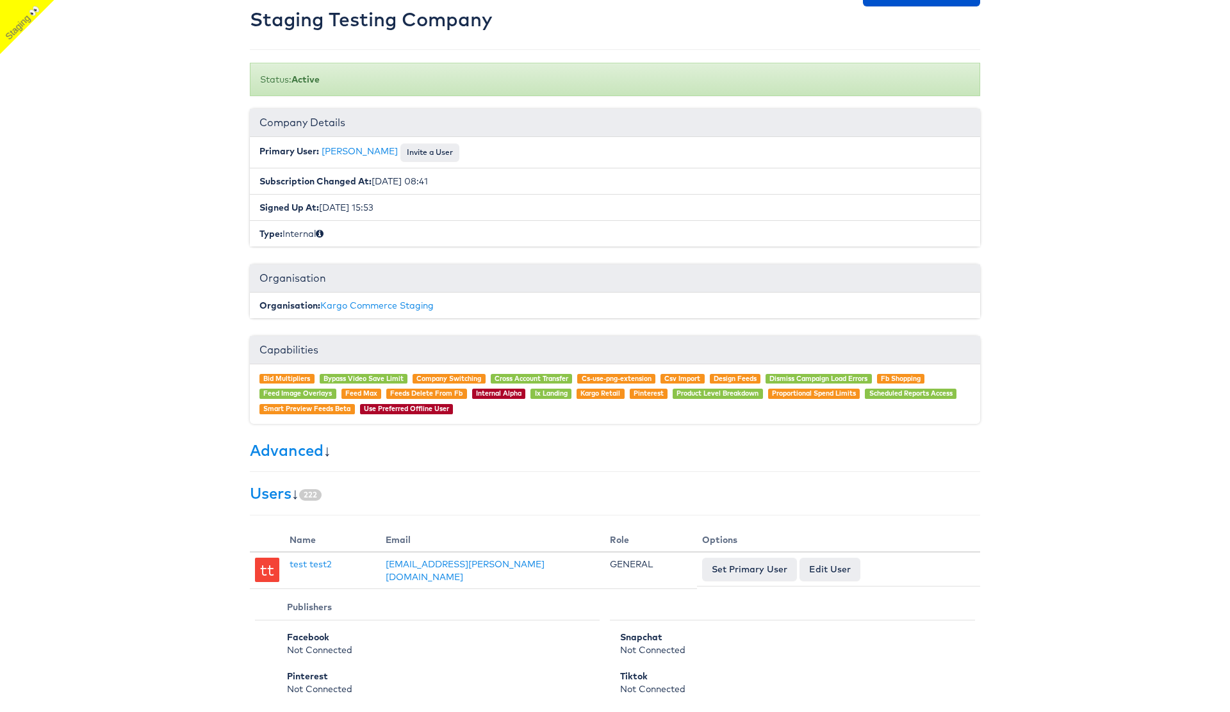
scroll to position [90, 0]
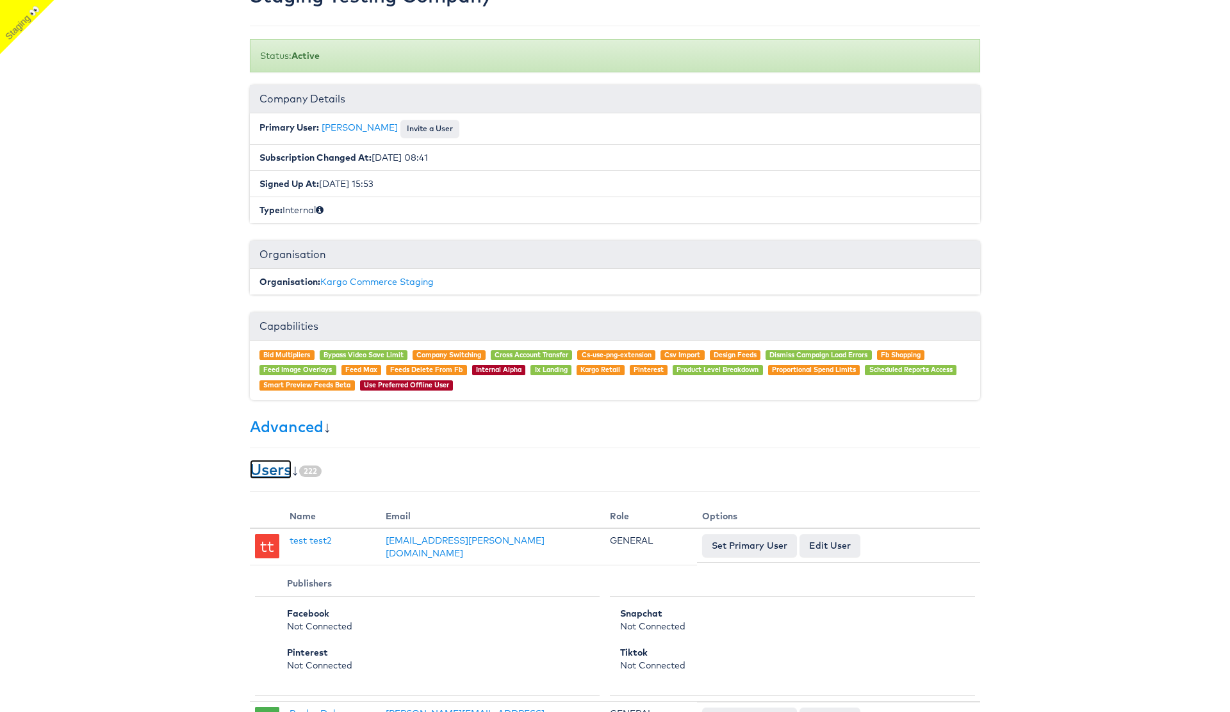
click at [271, 473] on link "Users" at bounding box center [271, 469] width 42 height 19
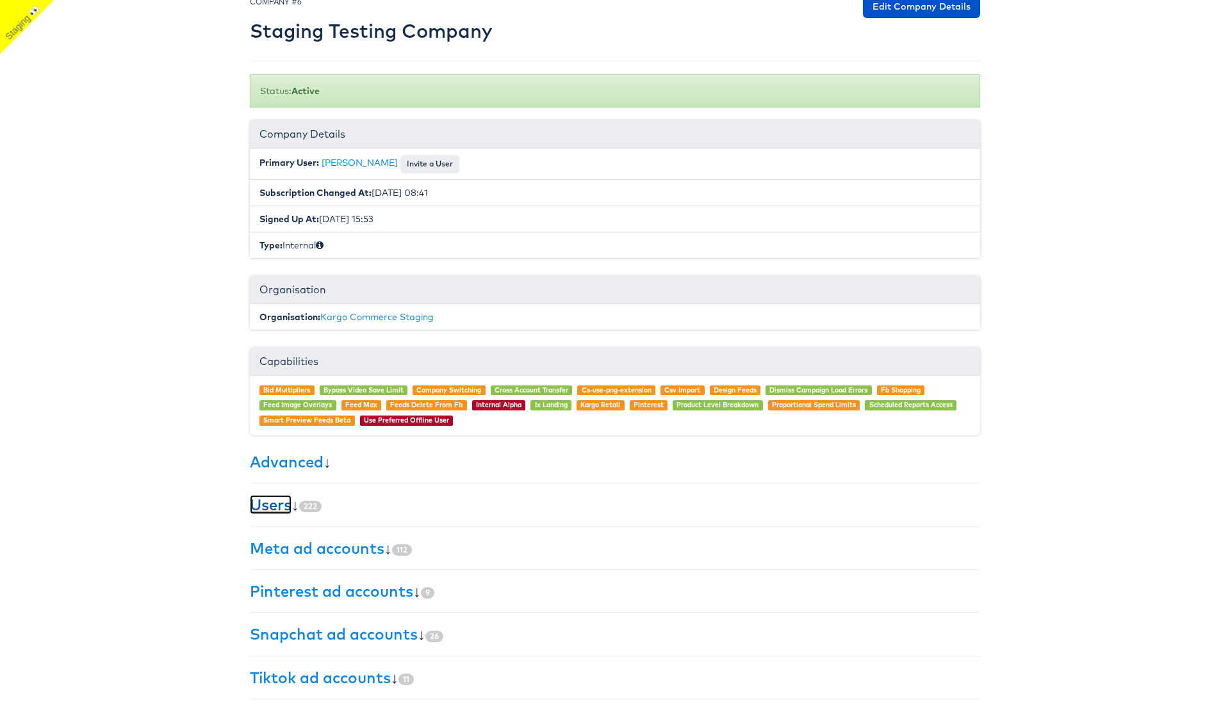
scroll to position [54, 0]
click at [350, 553] on link "Meta ad accounts" at bounding box center [317, 548] width 135 height 19
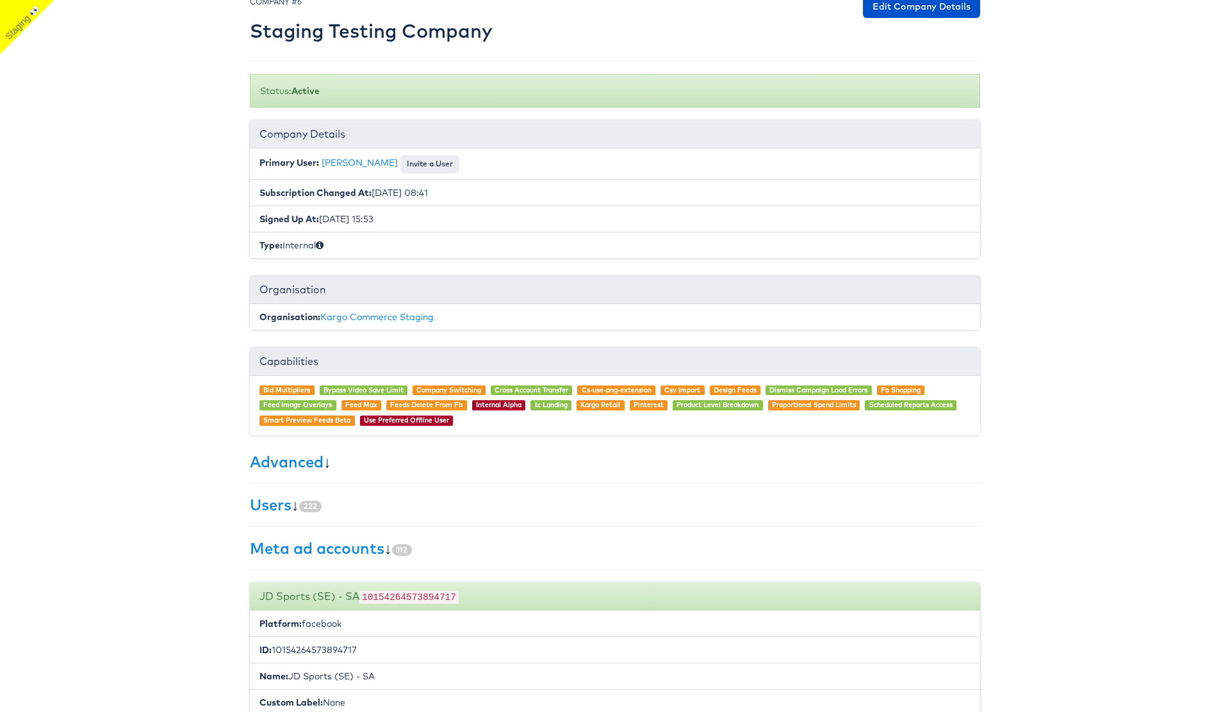
scroll to position [4900, 0]
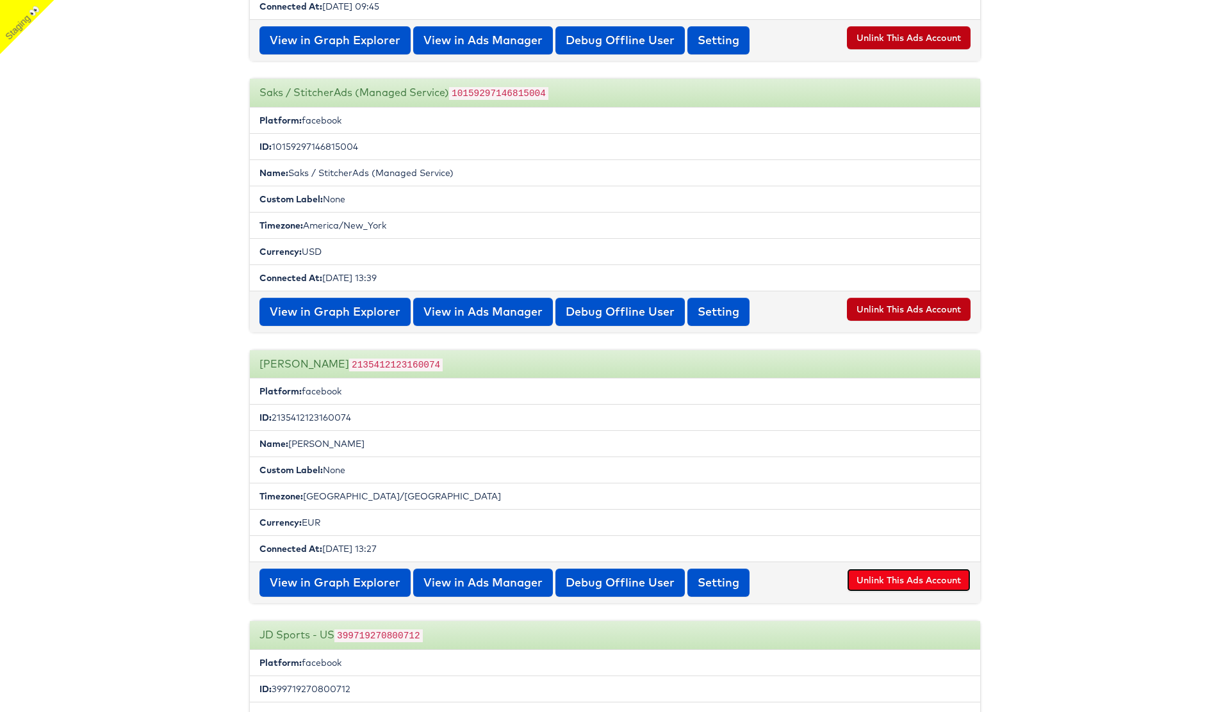
click at [894, 573] on button "Unlink This Ads Account" at bounding box center [909, 580] width 124 height 23
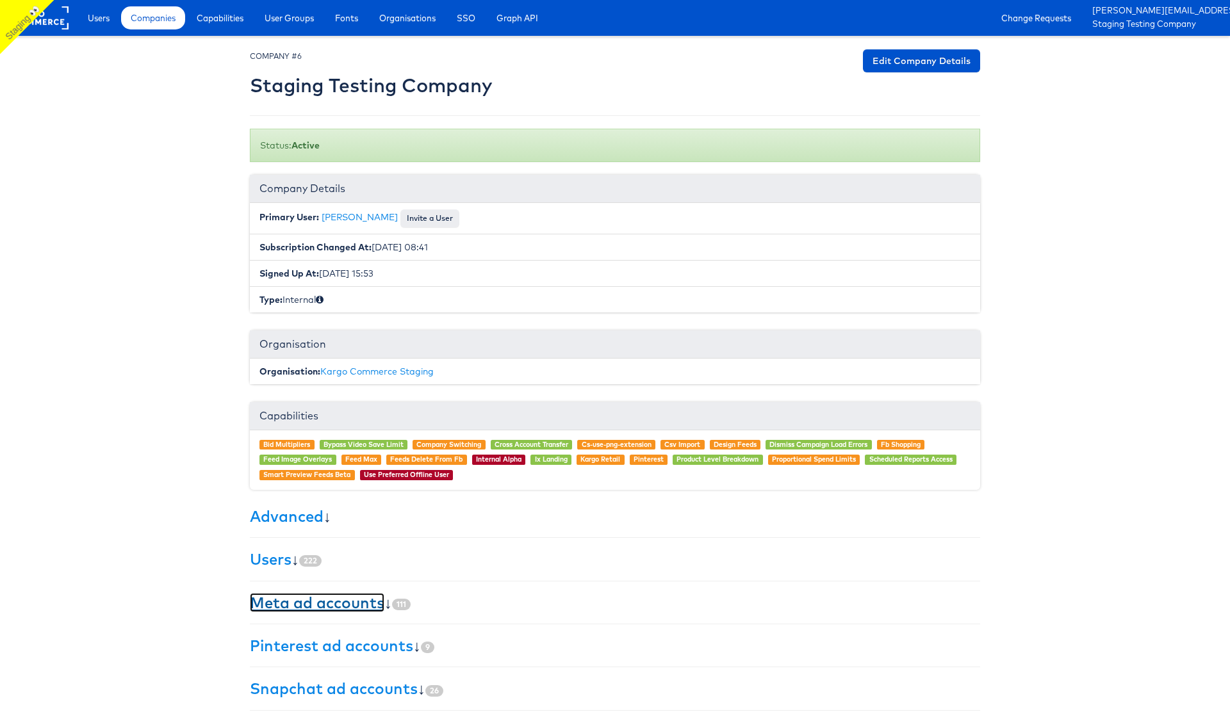
click at [304, 607] on link "Meta ad accounts" at bounding box center [317, 602] width 135 height 19
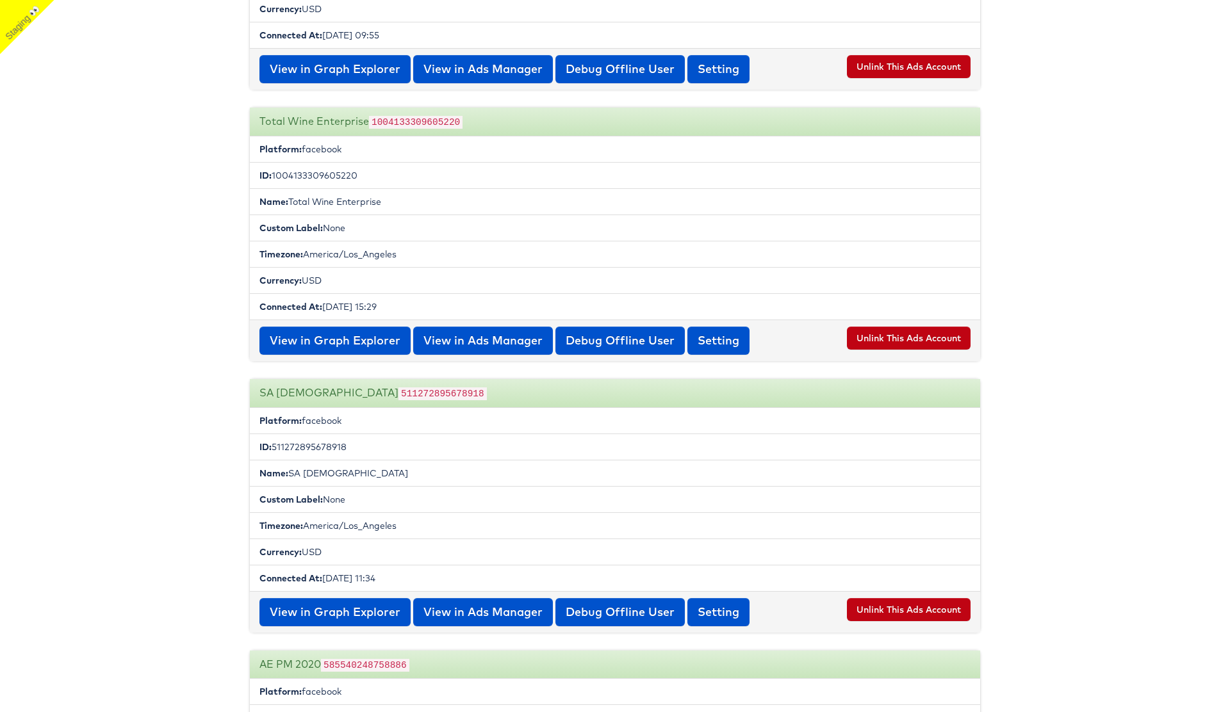
scroll to position [10588, 0]
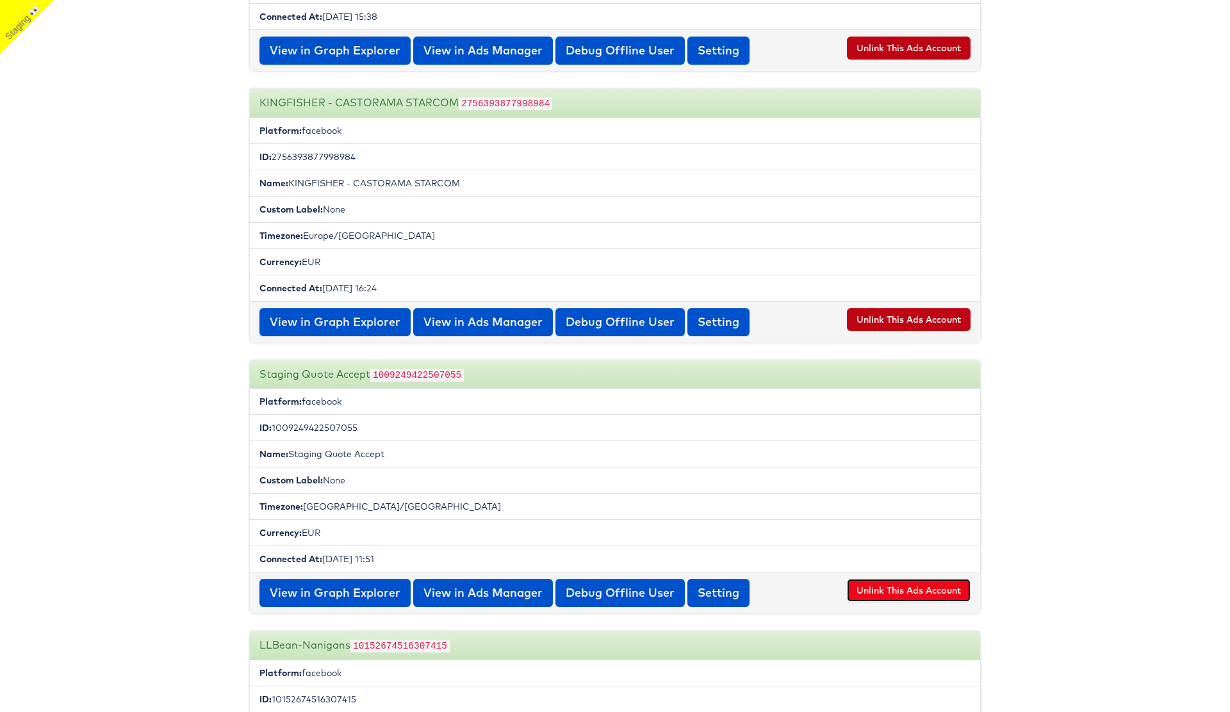
click at [897, 579] on button "Unlink This Ads Account" at bounding box center [909, 590] width 124 height 23
